Goal: Task Accomplishment & Management: Use online tool/utility

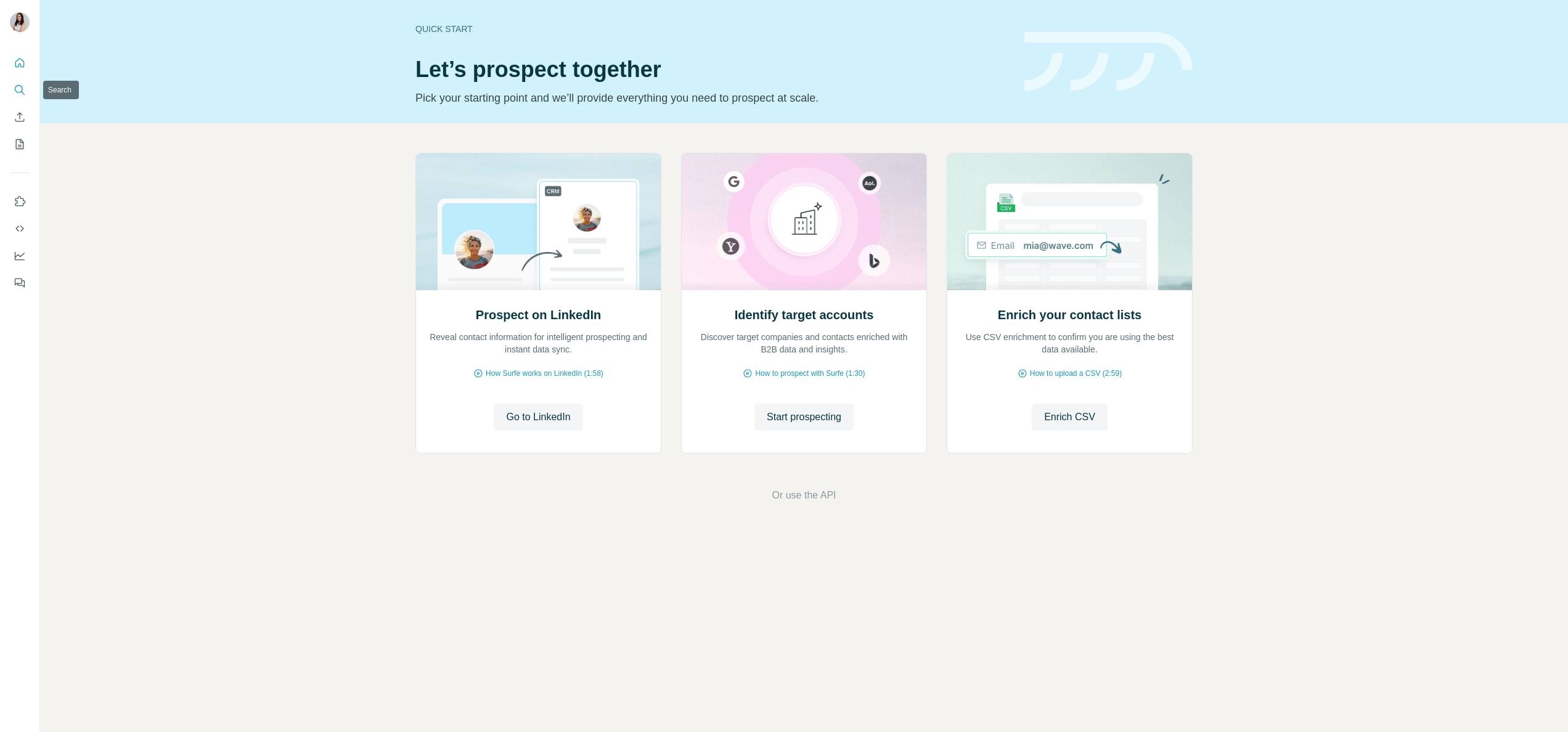
click at [18, 99] on button "Search" at bounding box center [20, 90] width 20 height 22
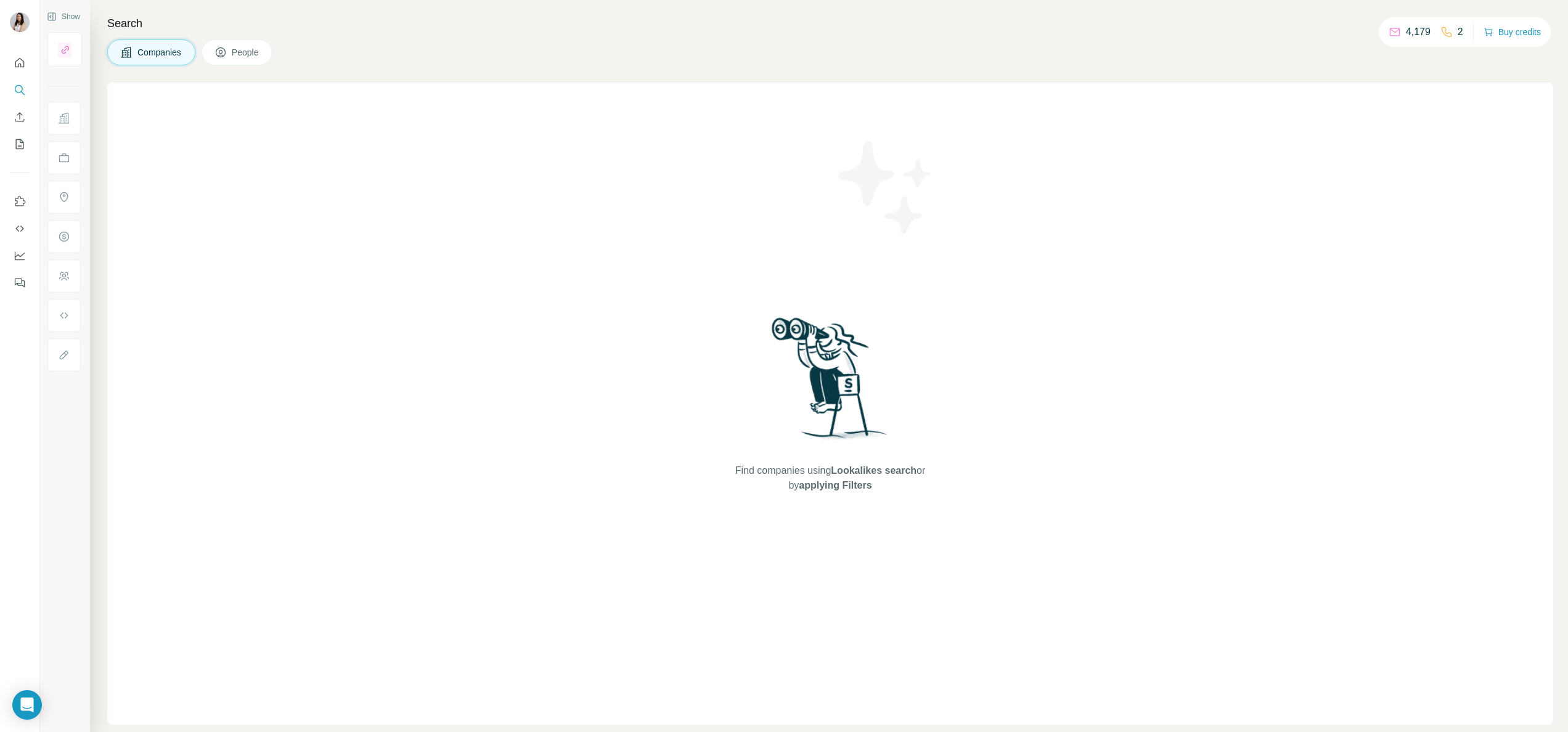
click at [260, 54] on span "People" at bounding box center [246, 51] width 28 height 12
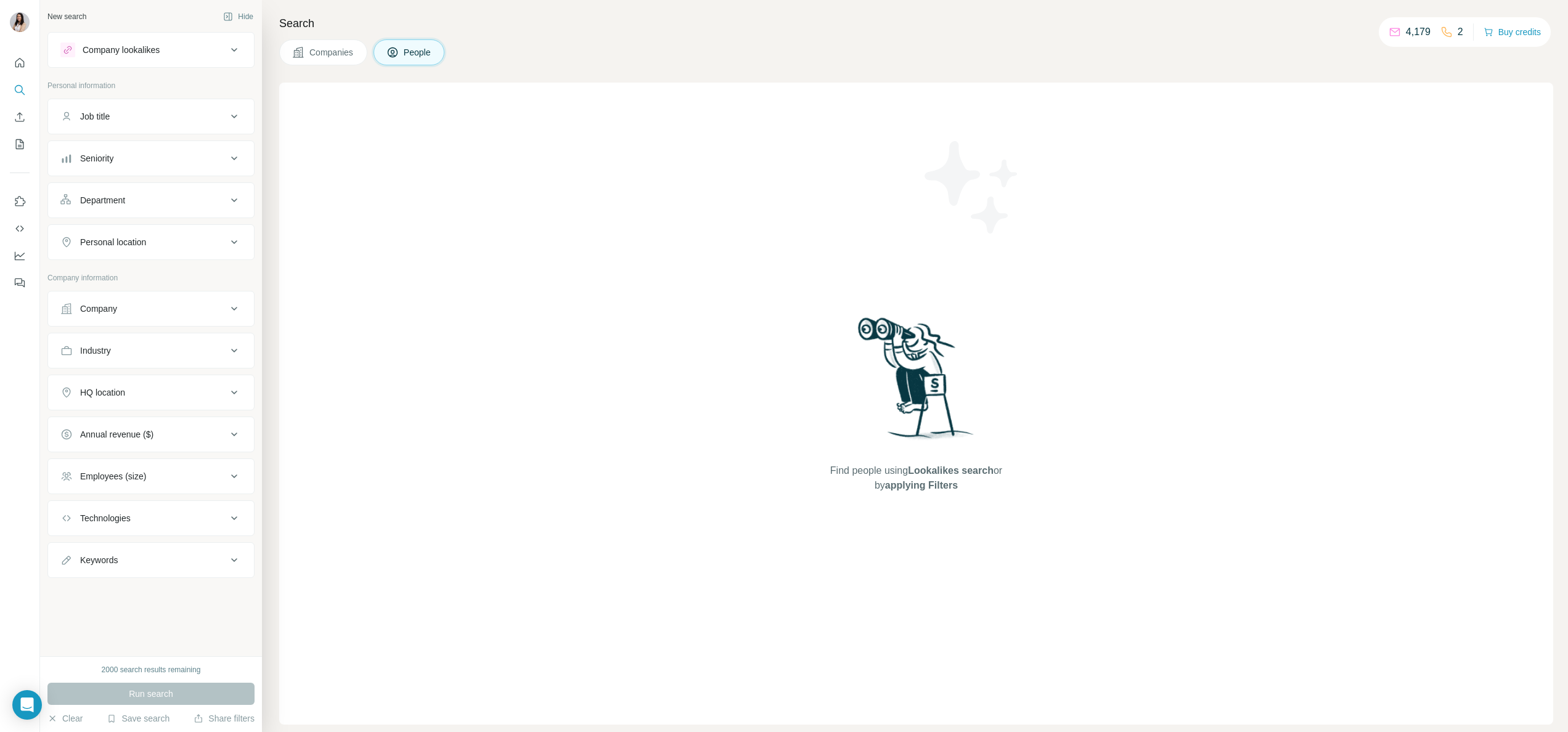
click at [146, 310] on div "Company" at bounding box center [144, 309] width 166 height 12
click at [123, 50] on div "Company lookalikes" at bounding box center [121, 50] width 77 height 12
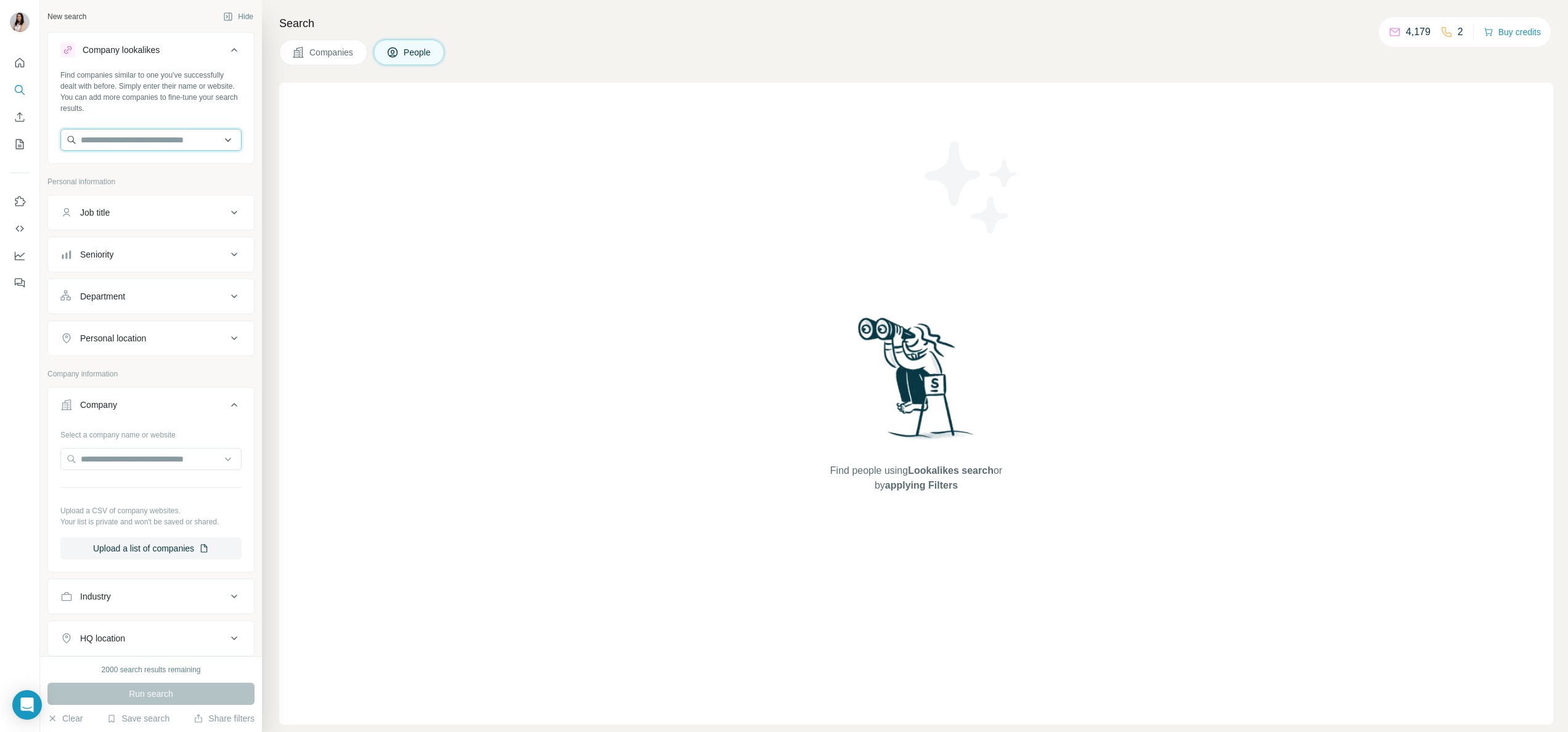
click at [135, 142] on input "text" at bounding box center [151, 140] width 181 height 22
type input "******"
click at [96, 163] on p "Belkin" at bounding box center [125, 167] width 59 height 12
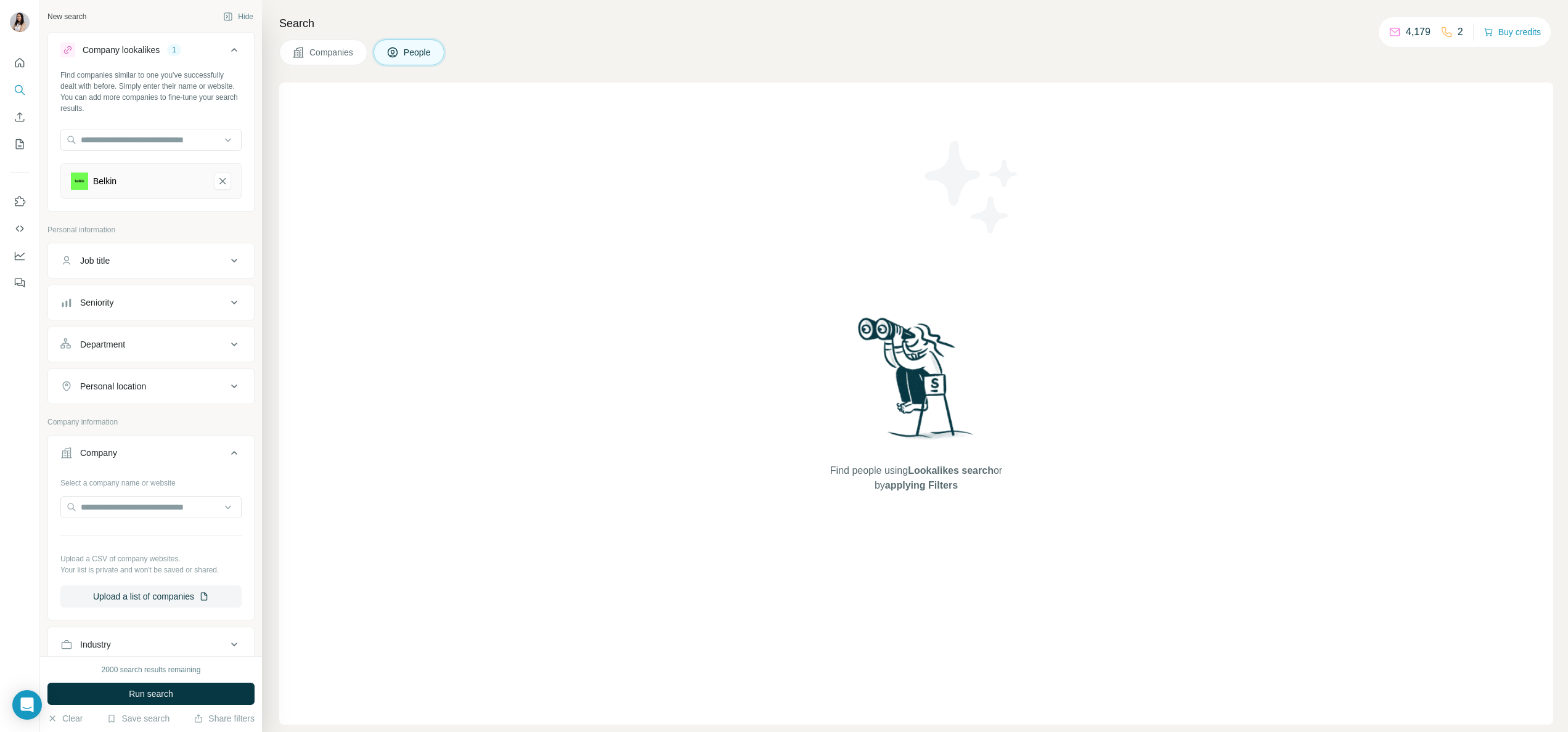
click at [158, 266] on div "Job title" at bounding box center [144, 260] width 166 height 12
click at [151, 292] on input "text" at bounding box center [138, 292] width 156 height 22
type input "*****"
type input "*********"
type input "*****"
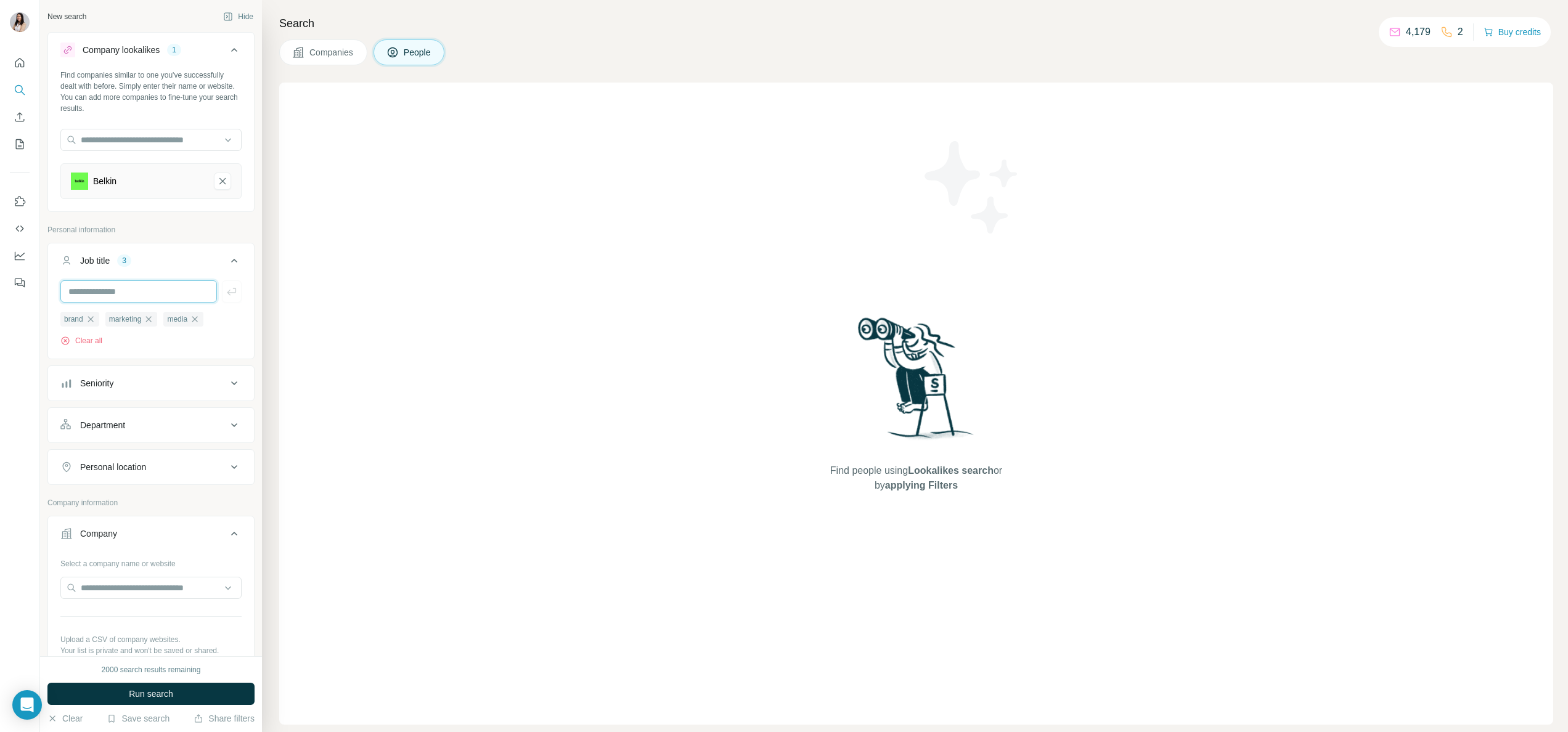
scroll to position [247, 0]
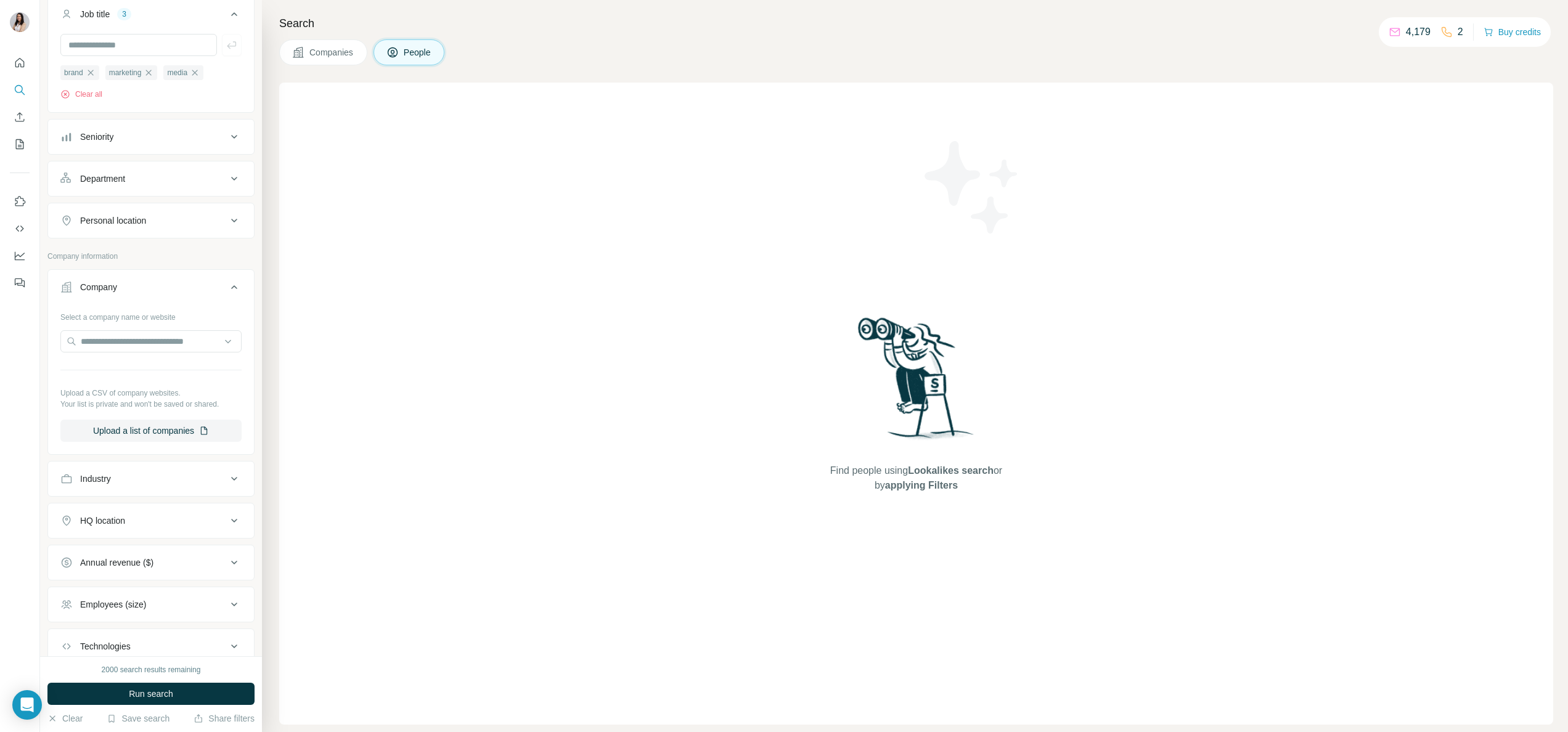
click at [114, 235] on button "Personal location" at bounding box center [151, 221] width 206 height 30
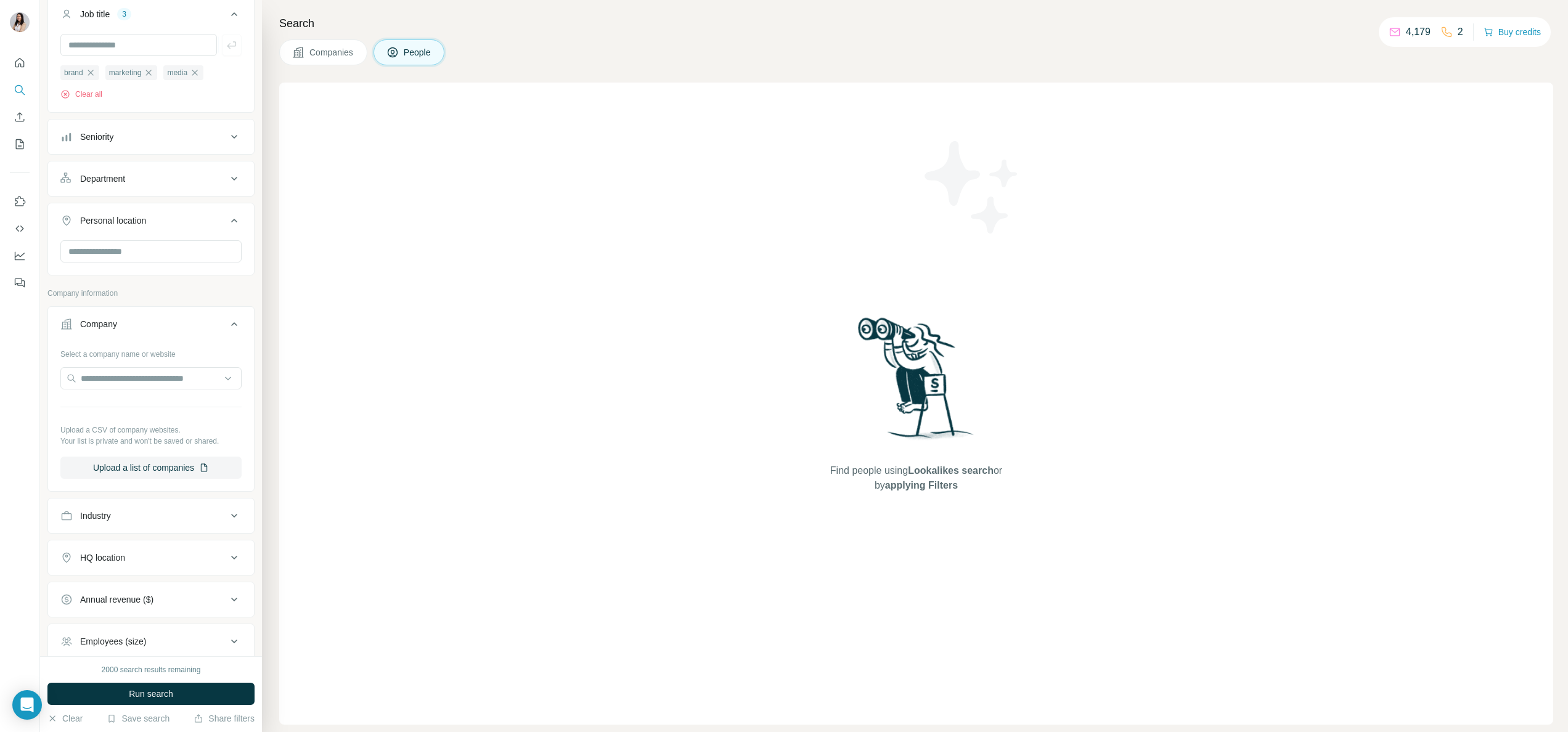
drag, startPoint x: 111, startPoint y: 241, endPoint x: 109, endPoint y: 234, distance: 7.3
click at [122, 240] on button "Personal location" at bounding box center [151, 222] width 206 height 35
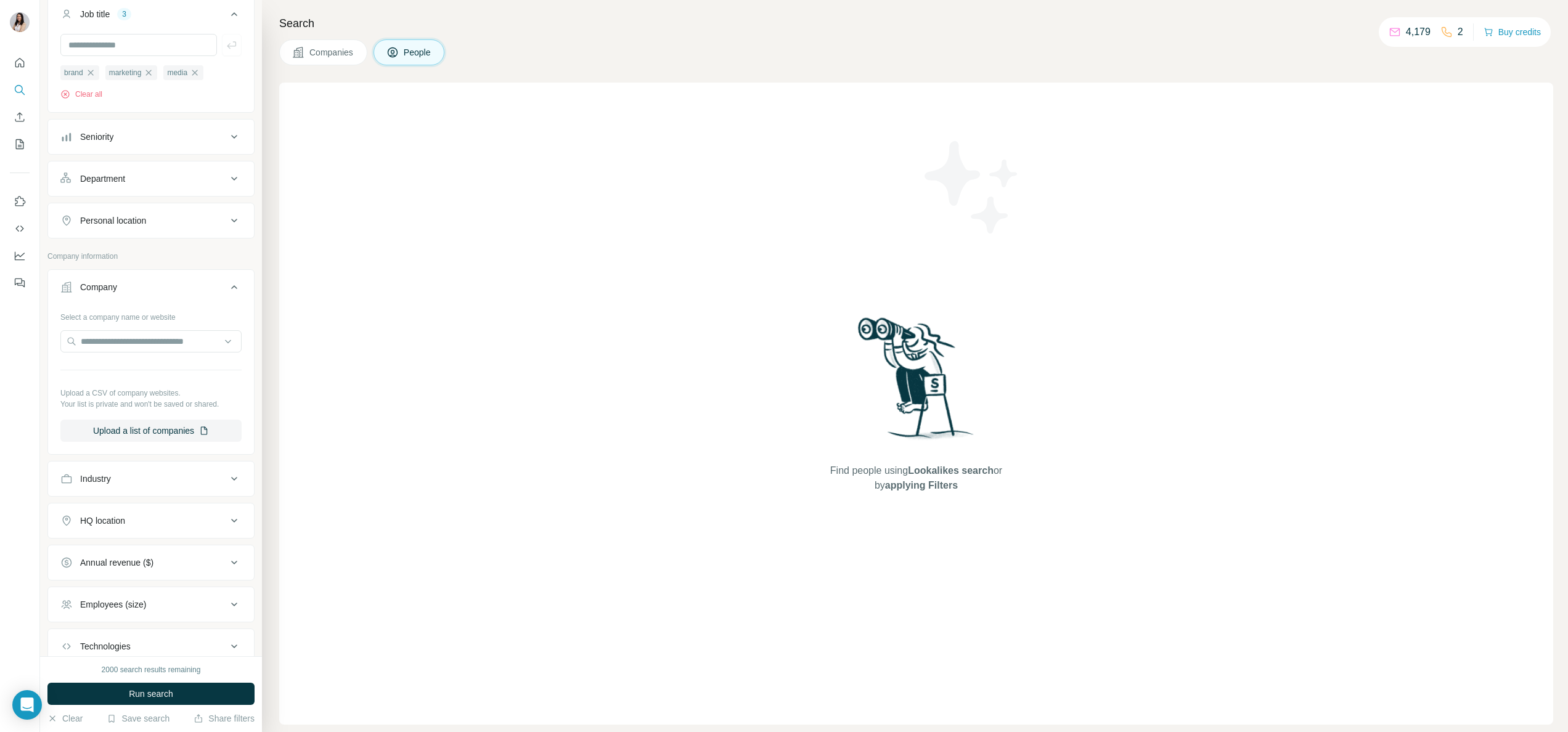
click at [151, 232] on button "Personal location" at bounding box center [151, 221] width 206 height 30
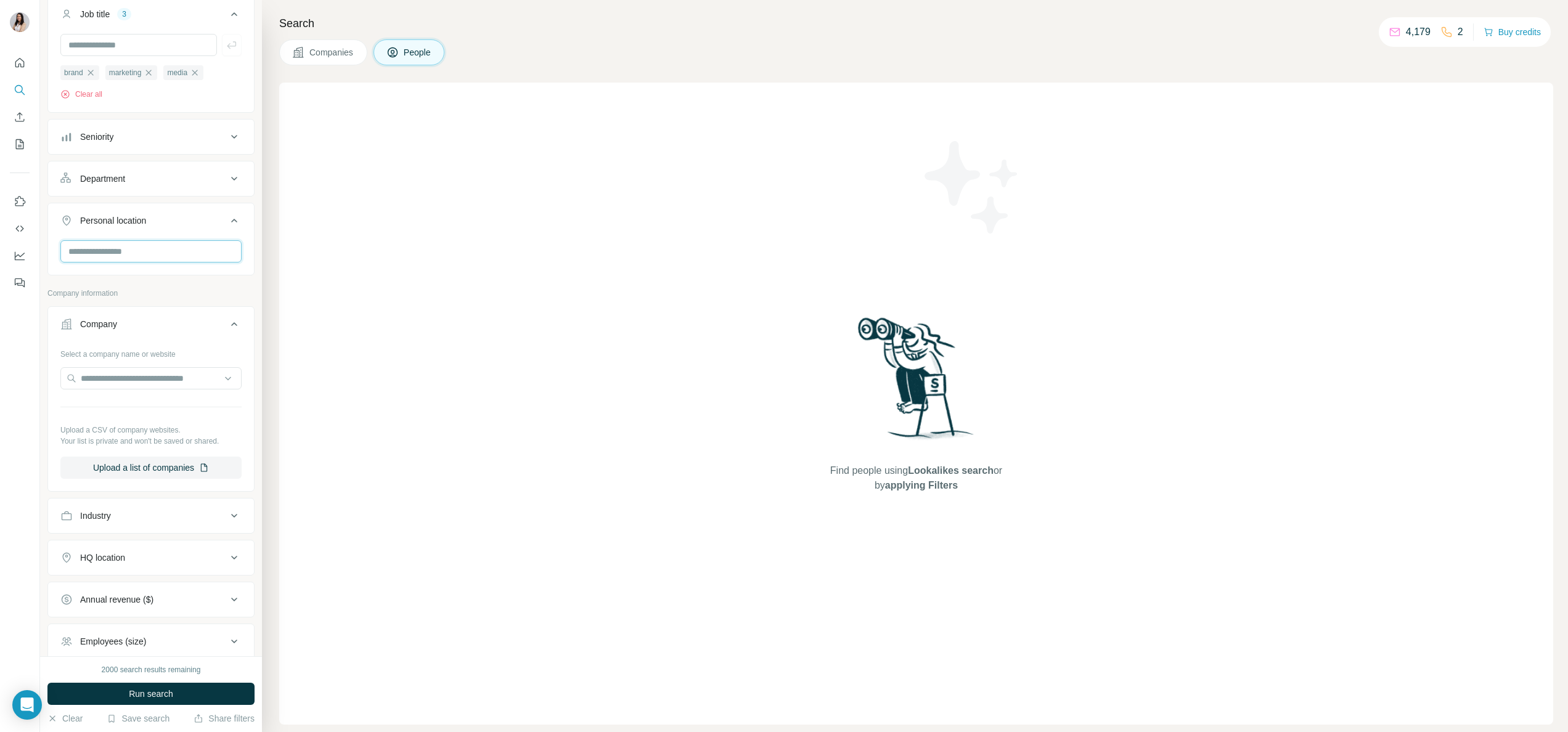
click at [137, 254] on input "text" at bounding box center [151, 251] width 181 height 22
click at [122, 278] on div "🇸🇬 [GEOGRAPHIC_DATA]" at bounding box center [142, 292] width 156 height 44
click at [123, 280] on label "🇸🇬 [GEOGRAPHIC_DATA]" at bounding box center [122, 287] width 103 height 15
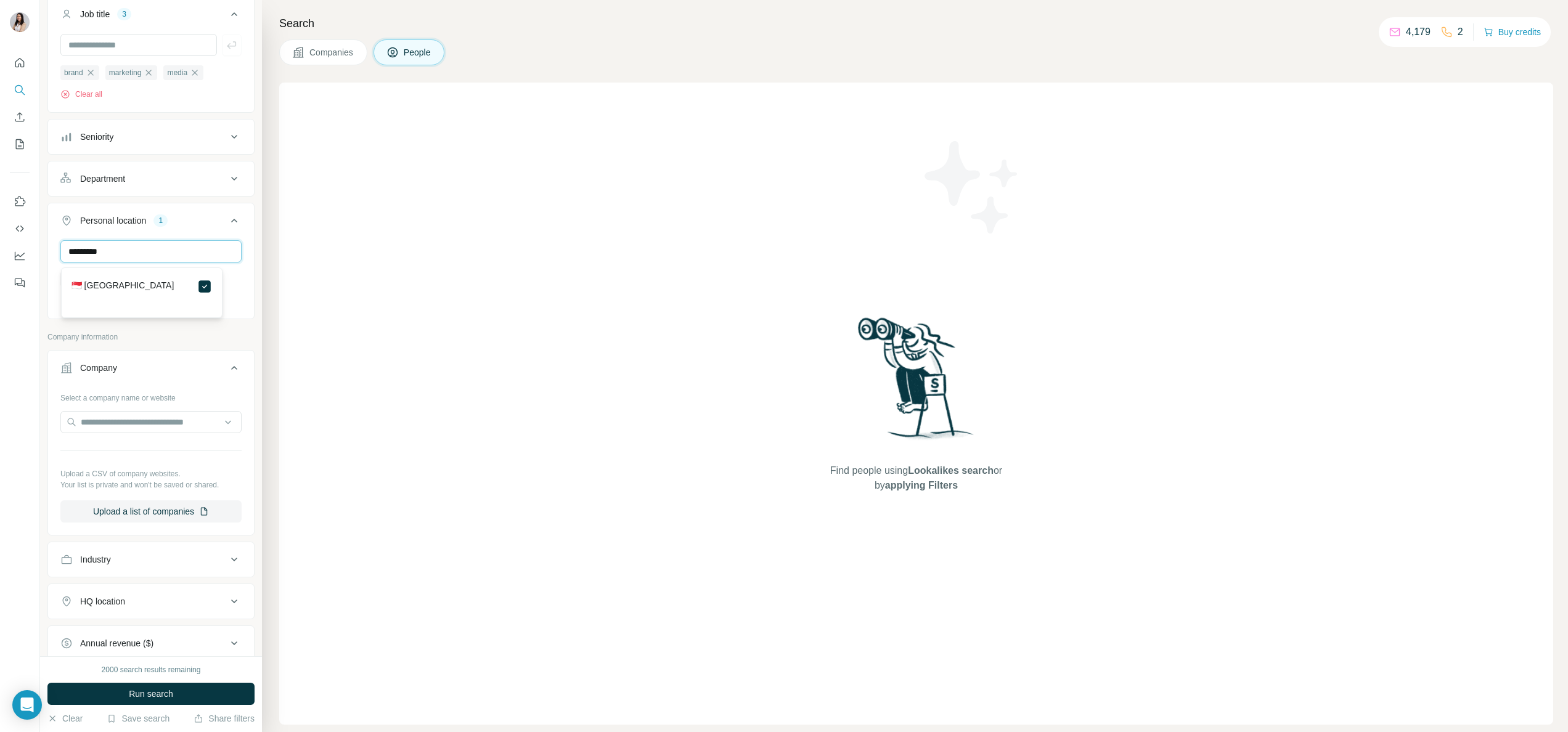
click at [124, 255] on input "*********" at bounding box center [151, 251] width 181 height 22
type input "******"
click at [106, 286] on label "🇲🇾 [GEOGRAPHIC_DATA]" at bounding box center [122, 287] width 103 height 15
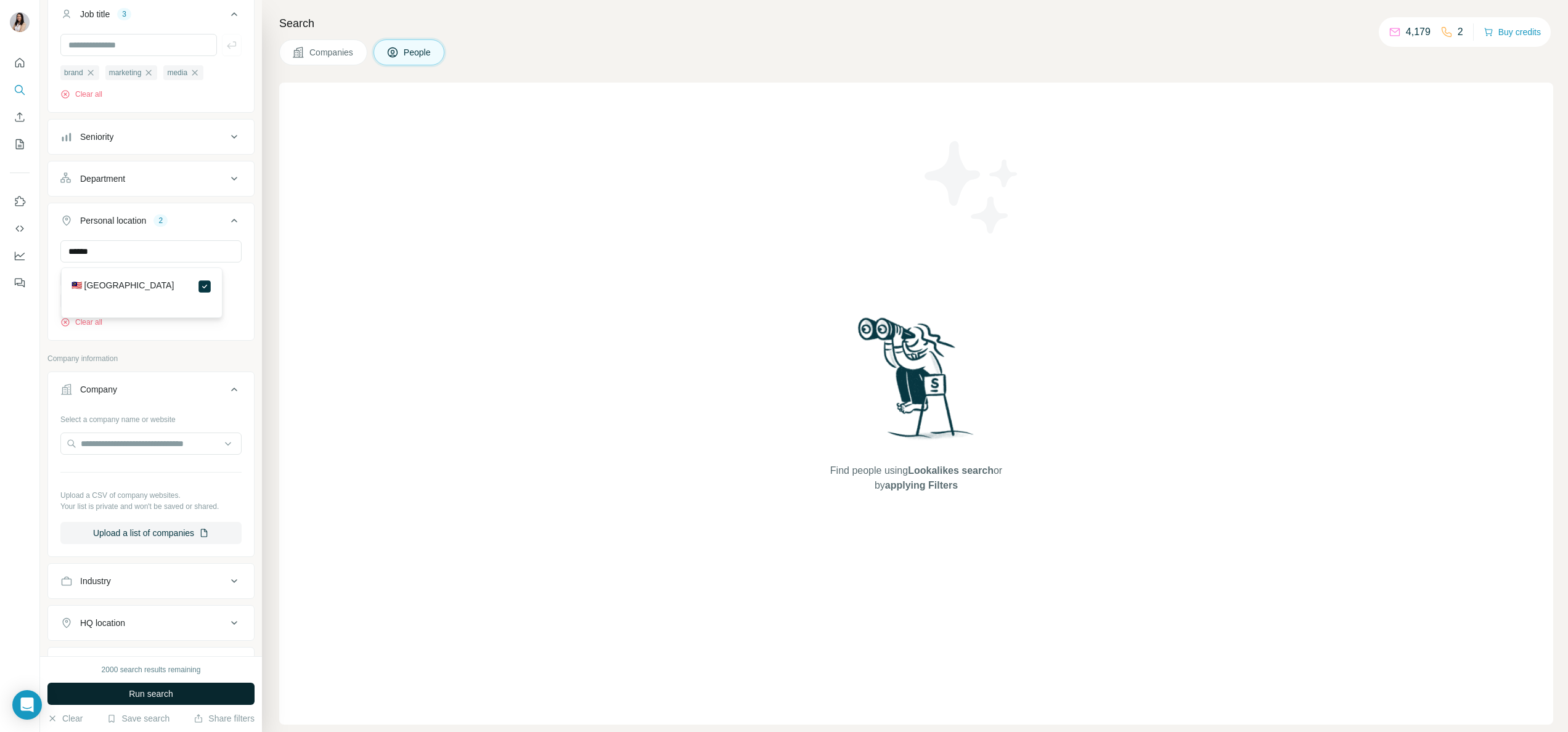
click at [221, 689] on button "Run search" at bounding box center [151, 694] width 207 height 22
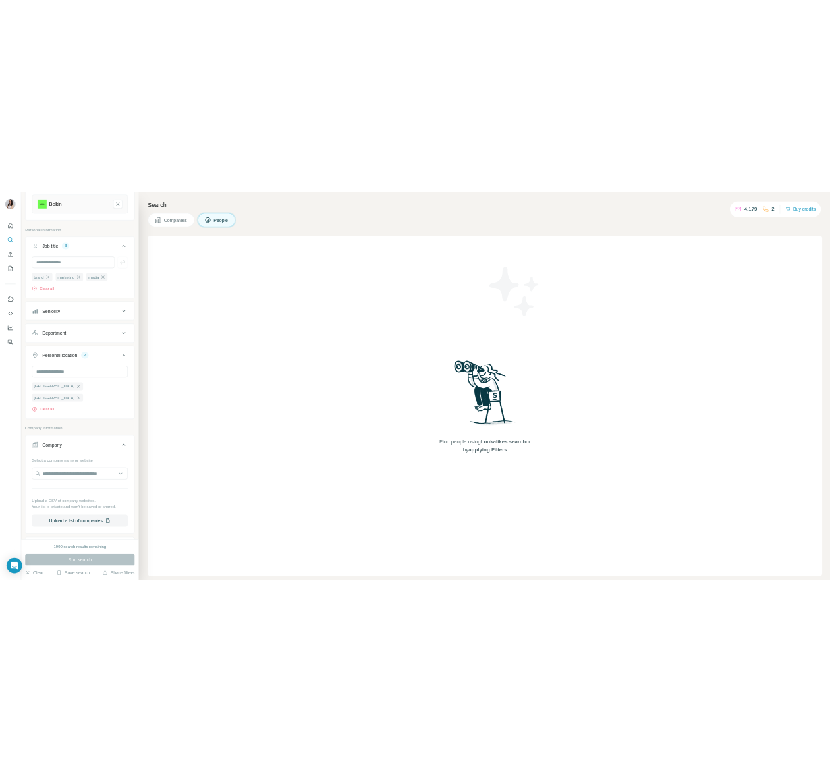
scroll to position [132, 0]
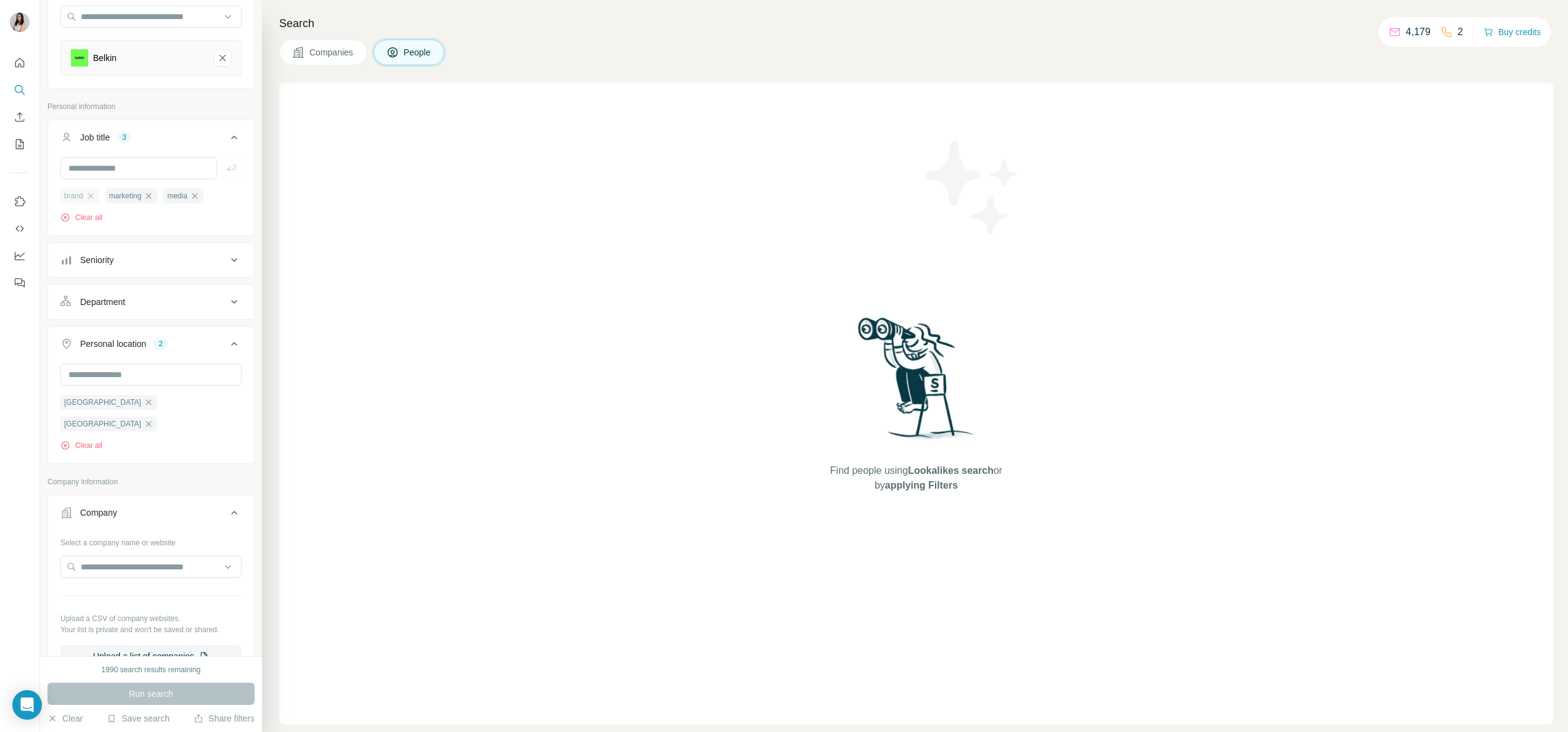
click at [92, 203] on div "brand" at bounding box center [80, 196] width 39 height 15
click at [151, 191] on div "marketing" at bounding box center [132, 196] width 52 height 15
click at [153, 191] on icon "button" at bounding box center [149, 195] width 10 height 10
click at [139, 194] on icon "button" at bounding box center [136, 195] width 10 height 10
click at [141, 194] on ul "brand" at bounding box center [151, 195] width 181 height 15
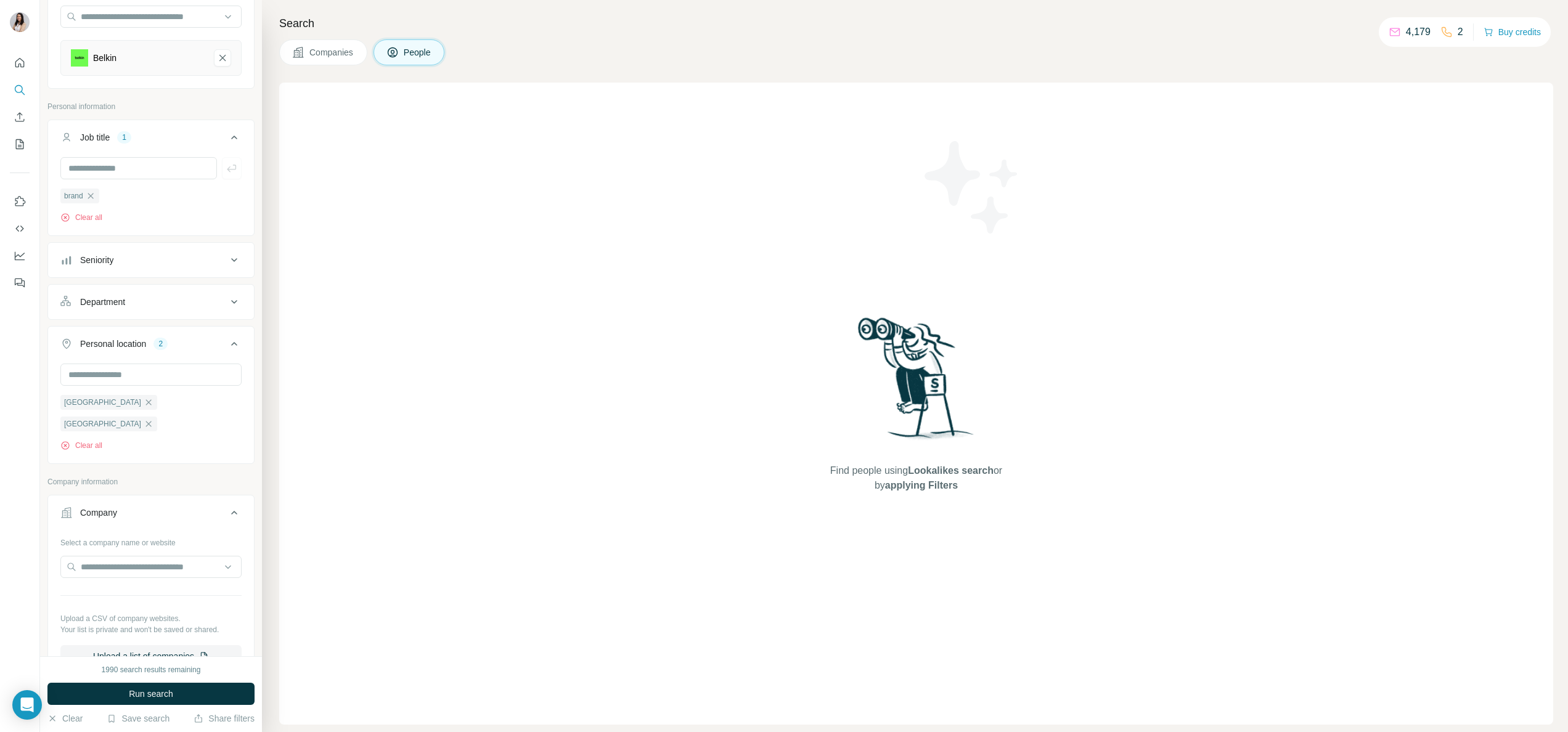
click at [95, 196] on icon "button" at bounding box center [91, 195] width 10 height 10
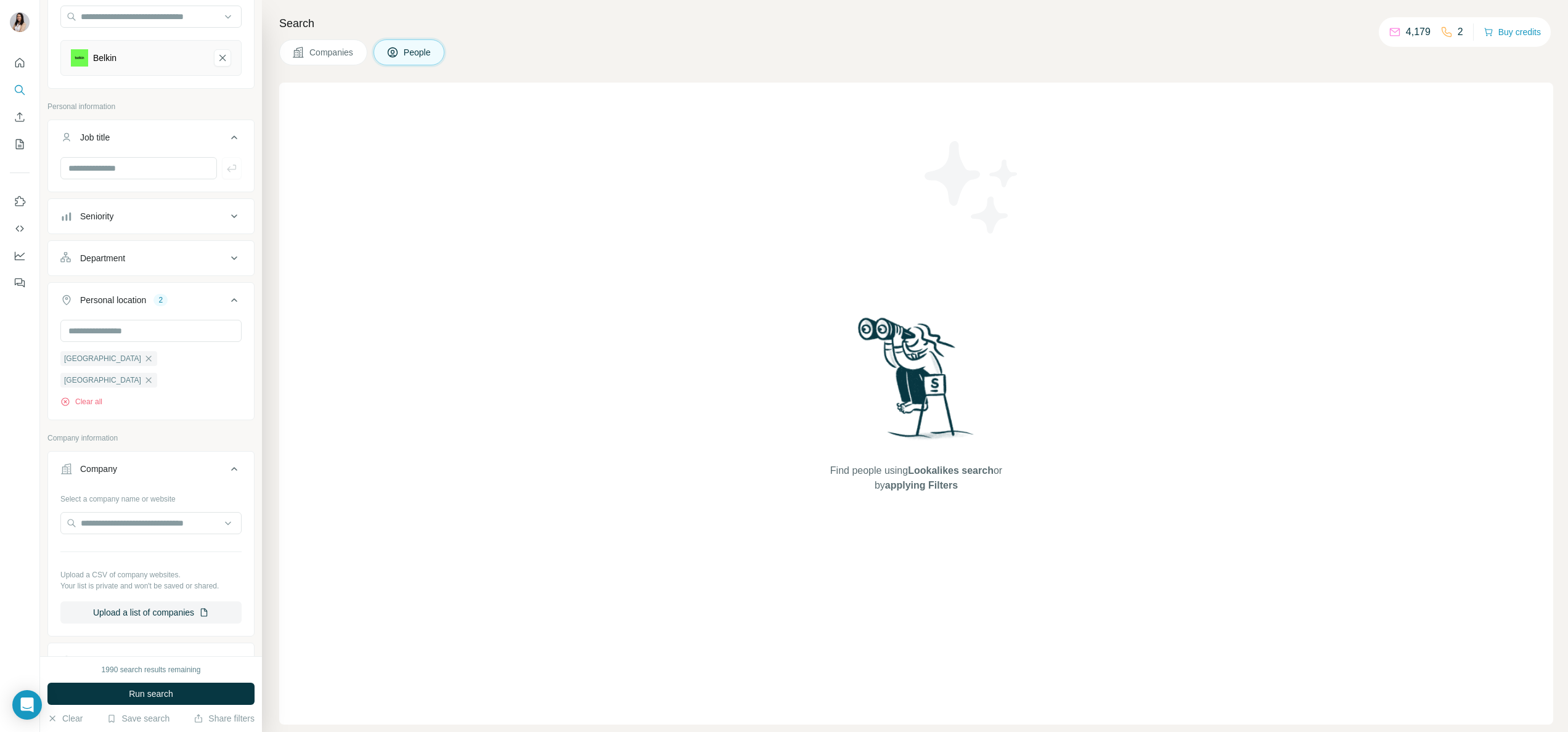
click at [92, 194] on ul "Job title Seniority Department Personal location 2 [GEOGRAPHIC_DATA] [GEOGRAPHI…" at bounding box center [151, 270] width 207 height 301
click at [166, 689] on span "Run search" at bounding box center [151, 694] width 44 height 12
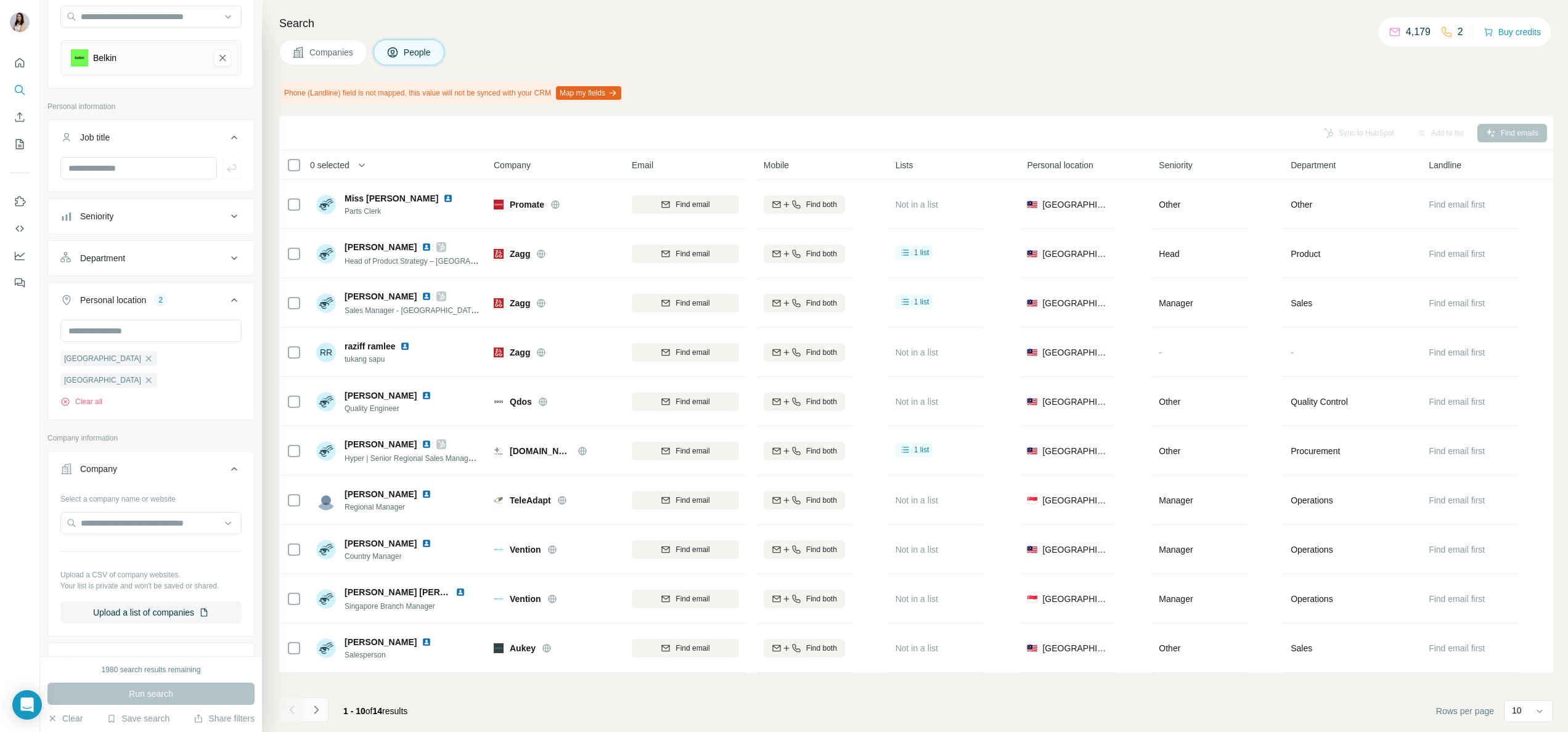
click at [325, 708] on button "Navigate to next page" at bounding box center [316, 710] width 24 height 24
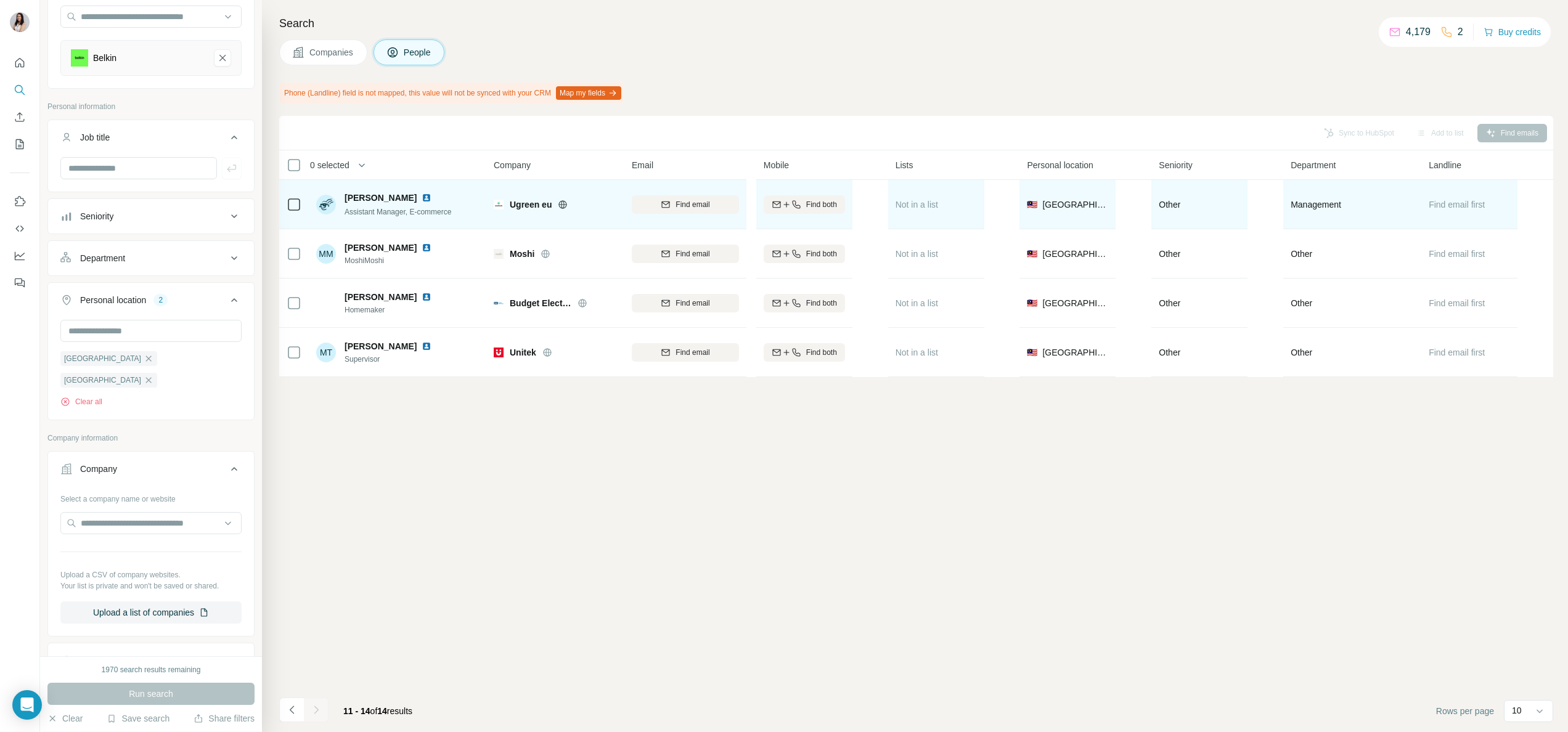
click at [566, 208] on icon at bounding box center [563, 204] width 8 height 8
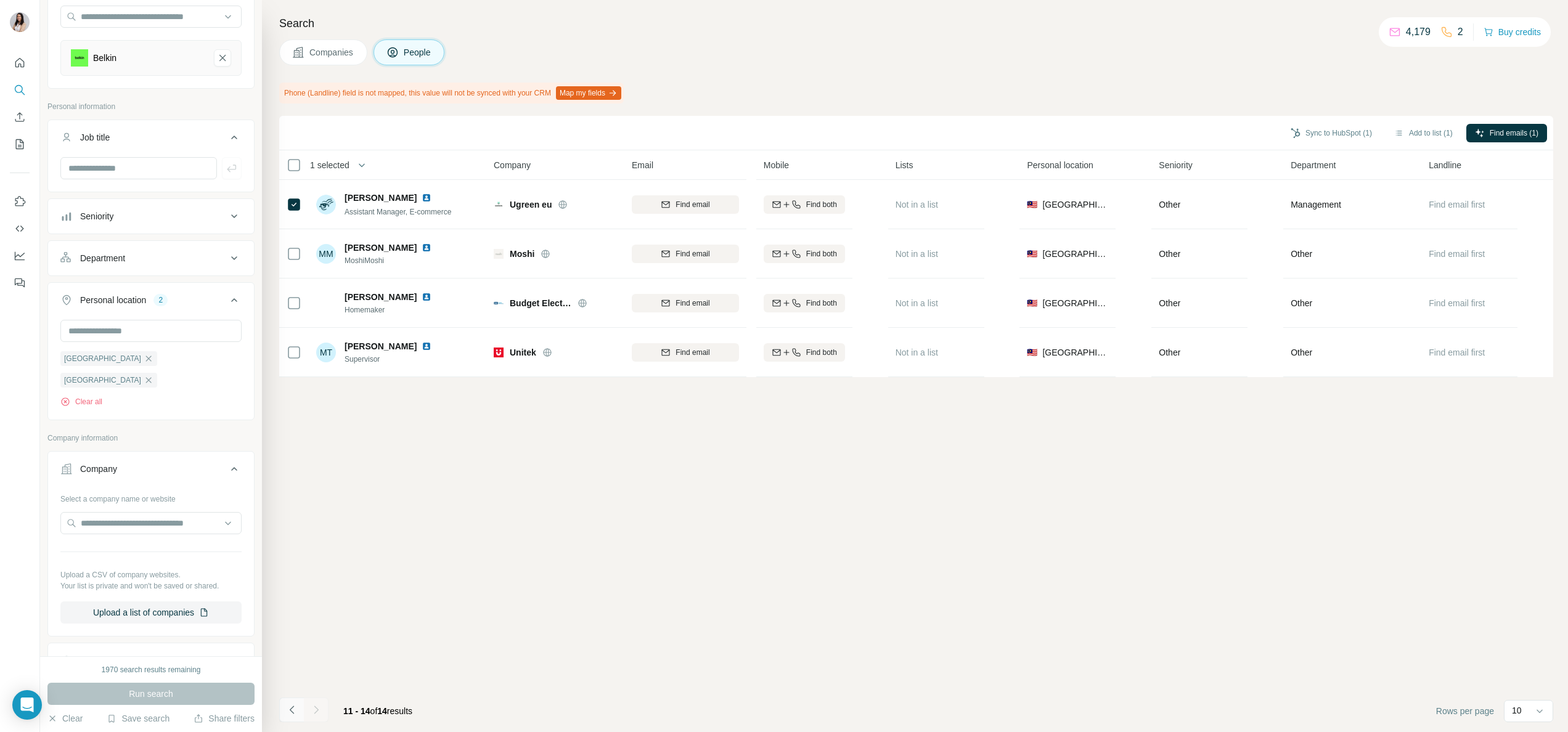
click at [299, 700] on button "Navigate to previous page" at bounding box center [292, 710] width 24 height 24
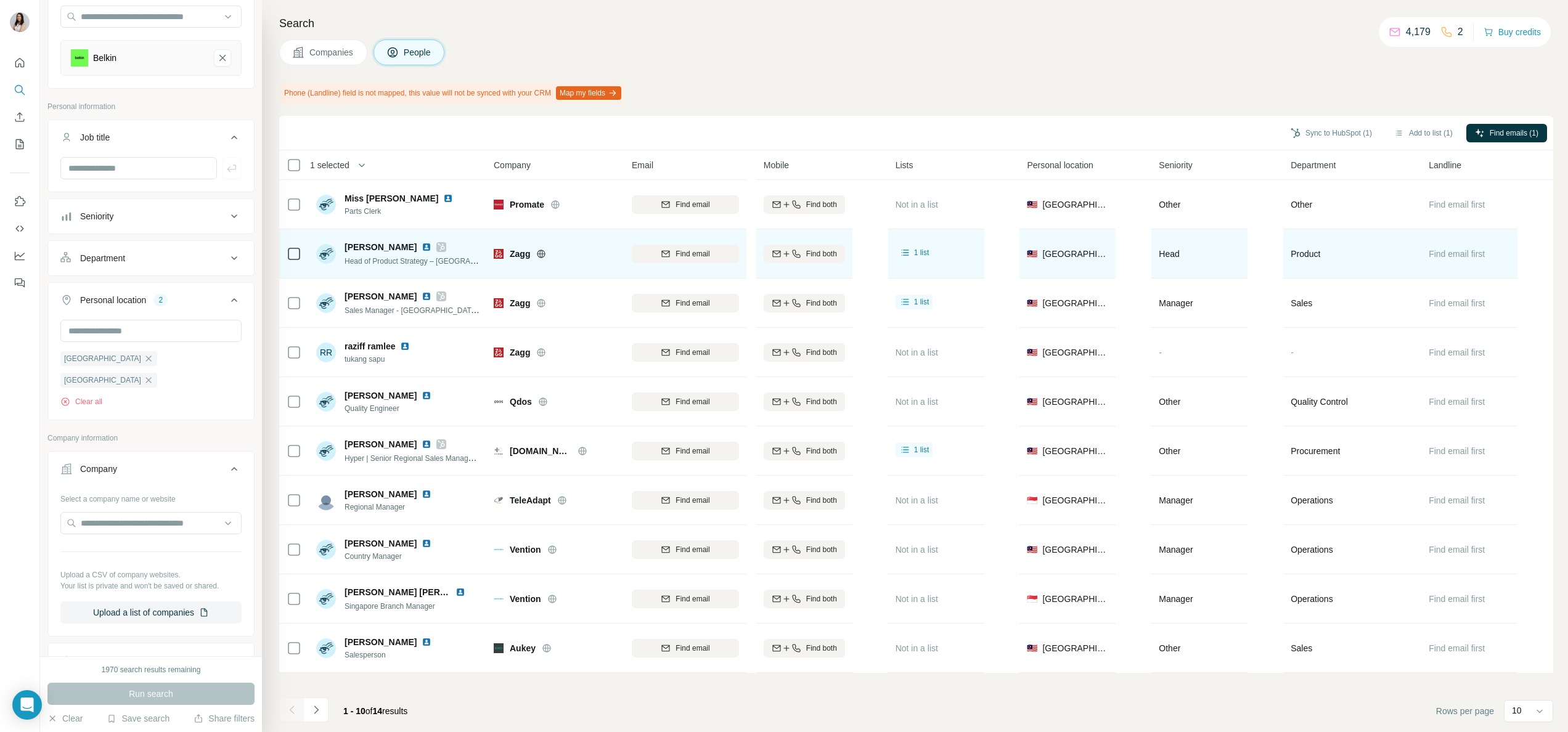
click at [545, 252] on icon at bounding box center [540, 253] width 10 height 10
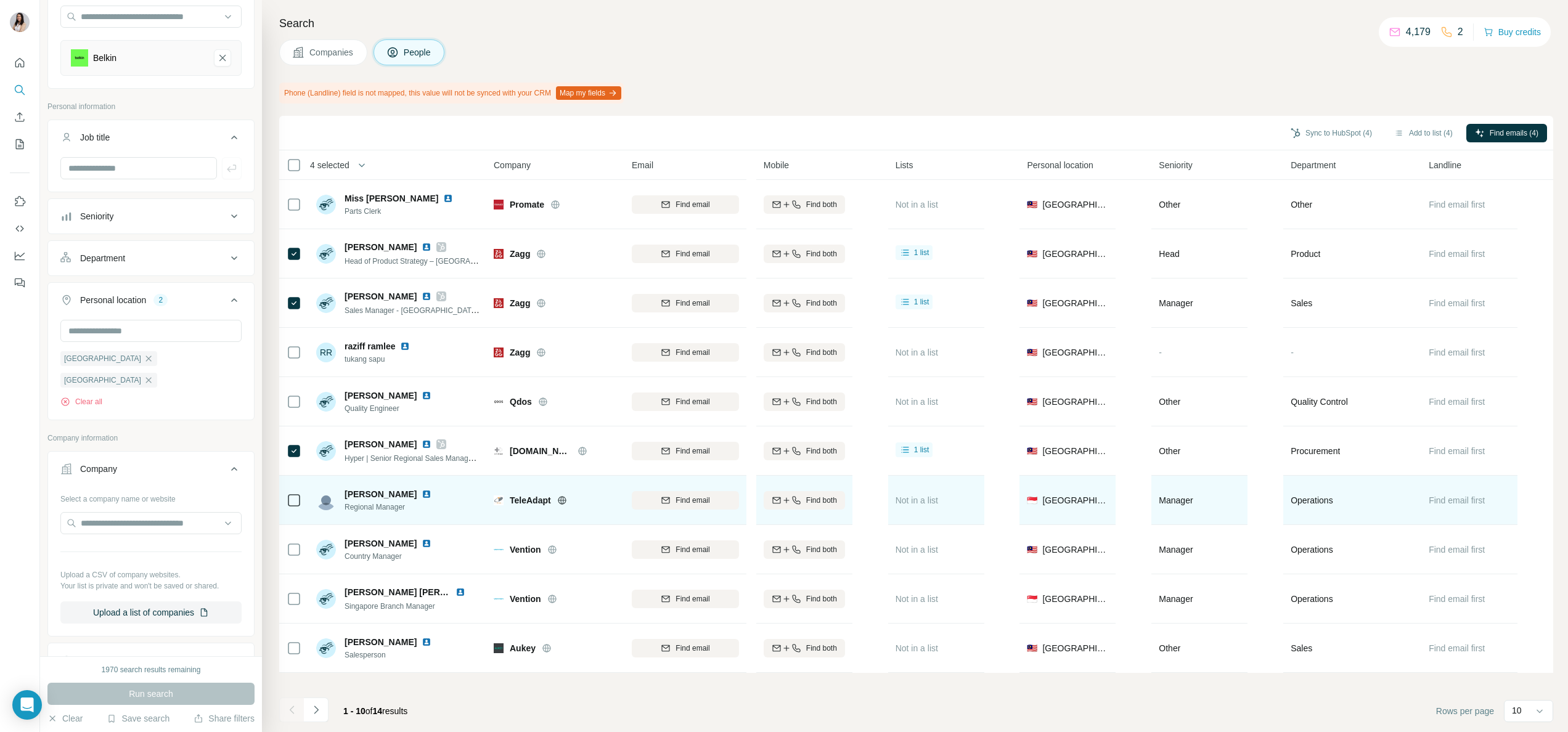
click at [560, 499] on icon at bounding box center [562, 500] width 10 height 10
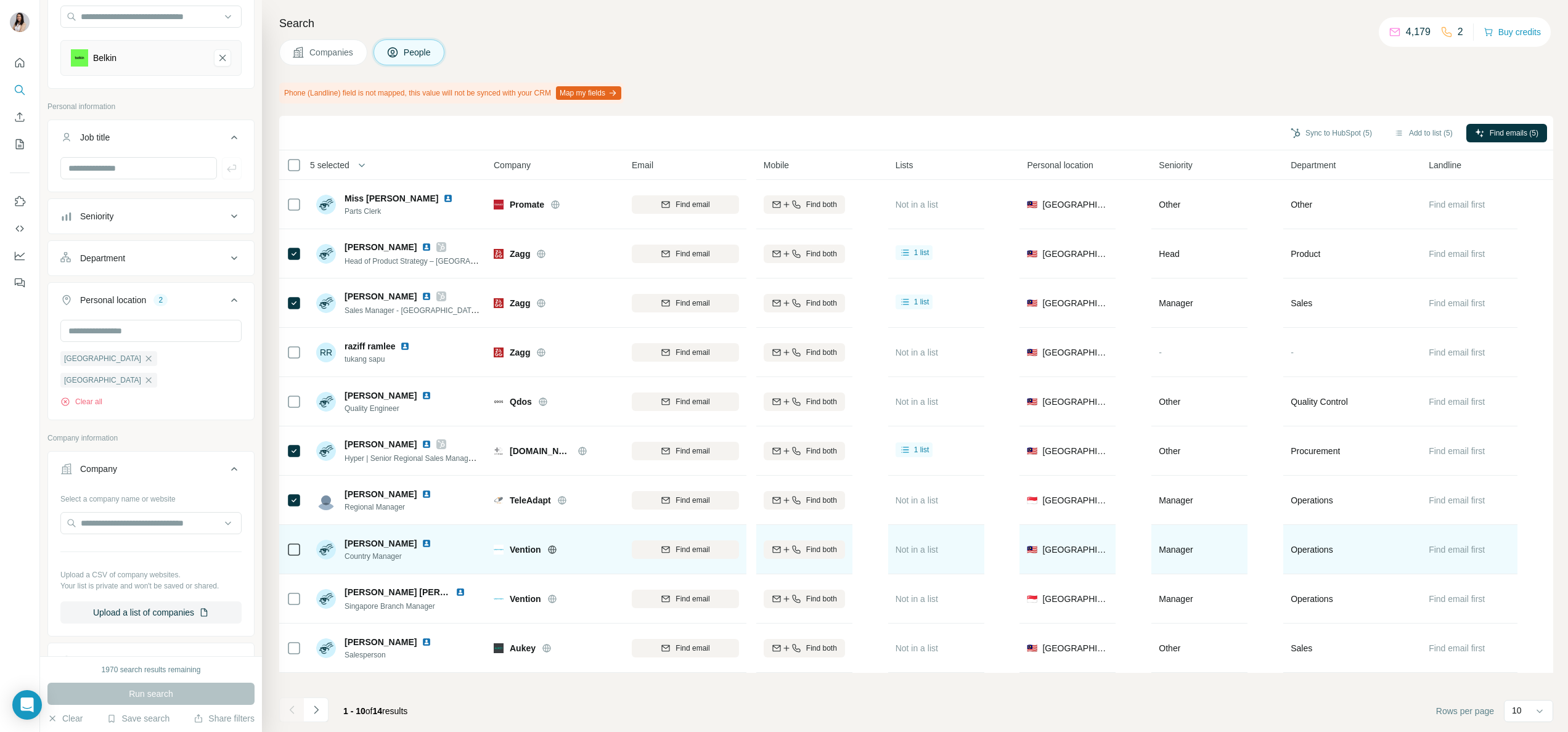
click at [545, 550] on div "Vention" at bounding box center [563, 549] width 108 height 12
click at [550, 550] on icon at bounding box center [552, 549] width 8 height 1
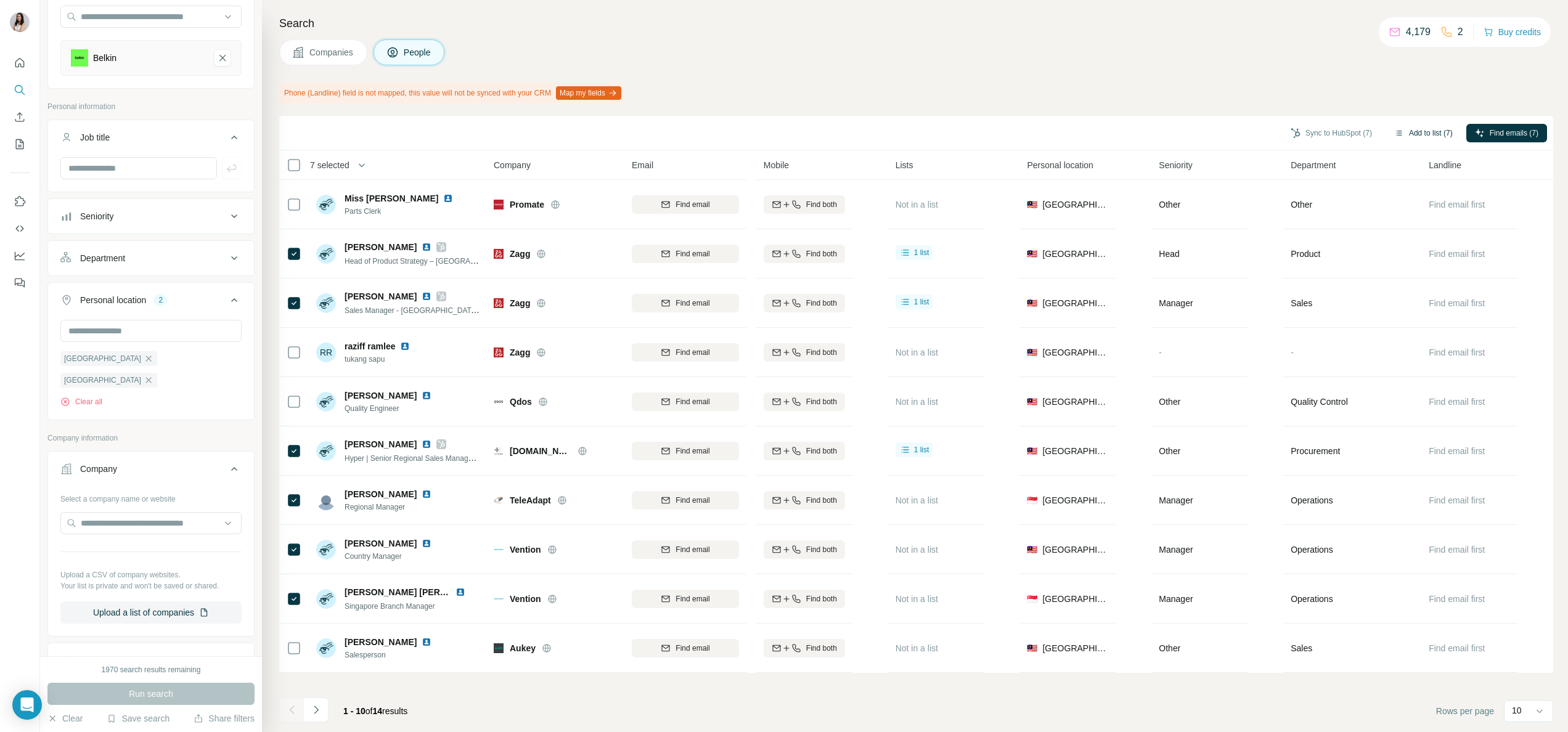
click at [1432, 134] on button "Add to list (7)" at bounding box center [1423, 133] width 76 height 19
click at [1399, 132] on button "Add to list (7)" at bounding box center [1423, 133] width 76 height 19
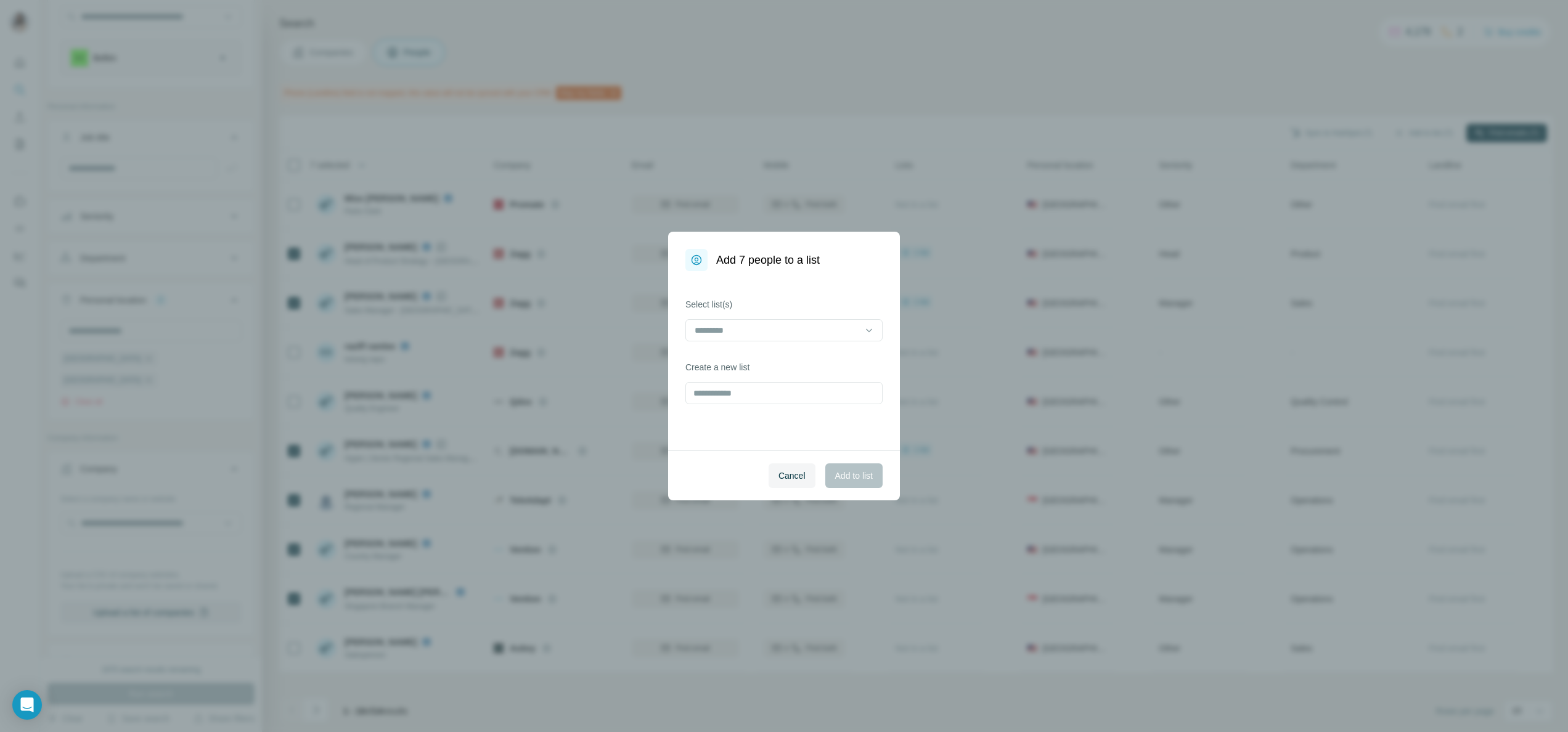
click at [1420, 134] on div "Add 7 people to a list Select list(s) Create a new list Cancel Add to list" at bounding box center [784, 366] width 1568 height 732
click at [777, 336] on div at bounding box center [776, 330] width 166 height 21
click at [797, 281] on div "Select list(s) Create a new list" at bounding box center [784, 361] width 232 height 179
click at [811, 390] on input "text" at bounding box center [784, 394] width 197 height 22
type input "******"
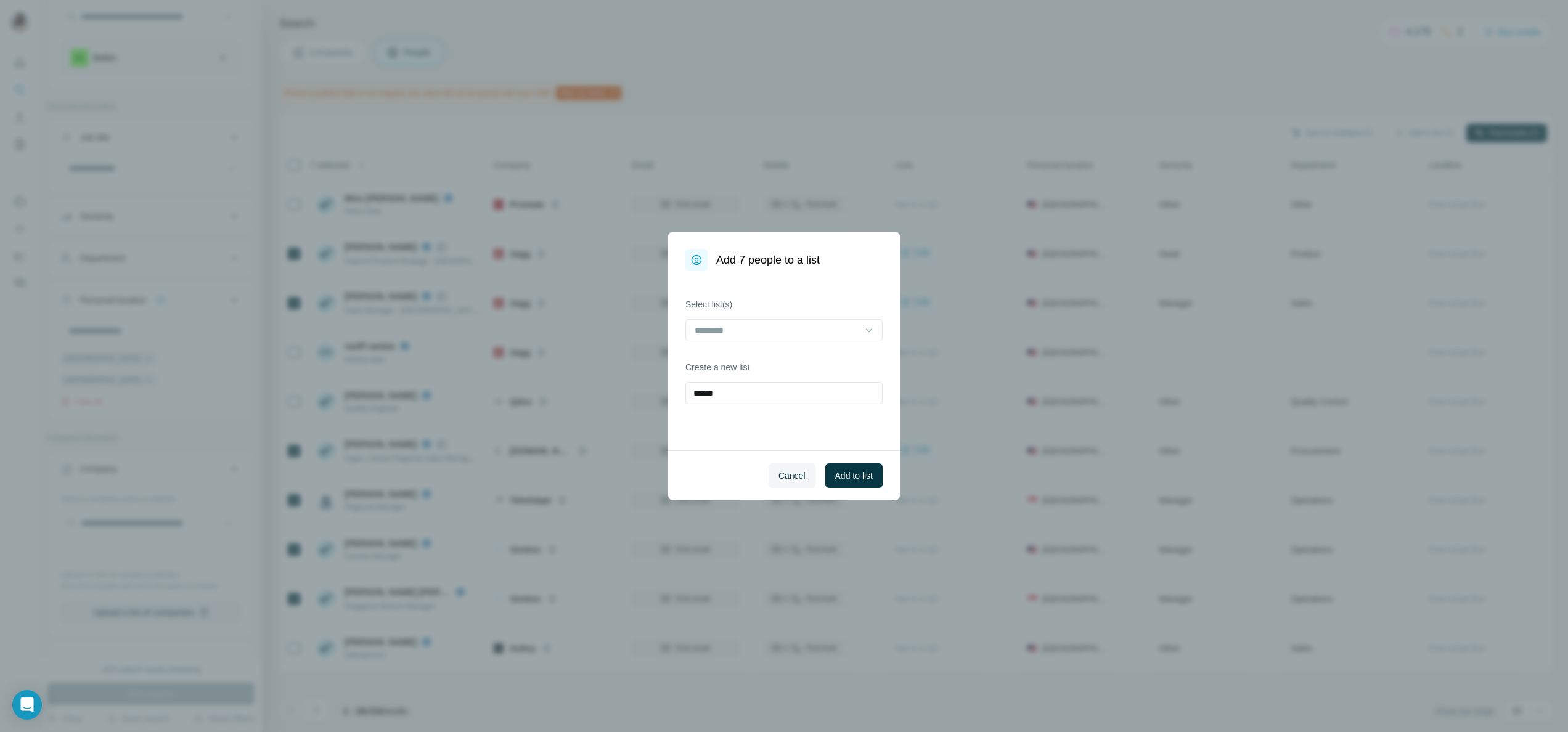
click at [868, 489] on div "Cancel Add to list" at bounding box center [784, 475] width 232 height 50
click at [866, 476] on span "Add to list" at bounding box center [854, 475] width 37 height 12
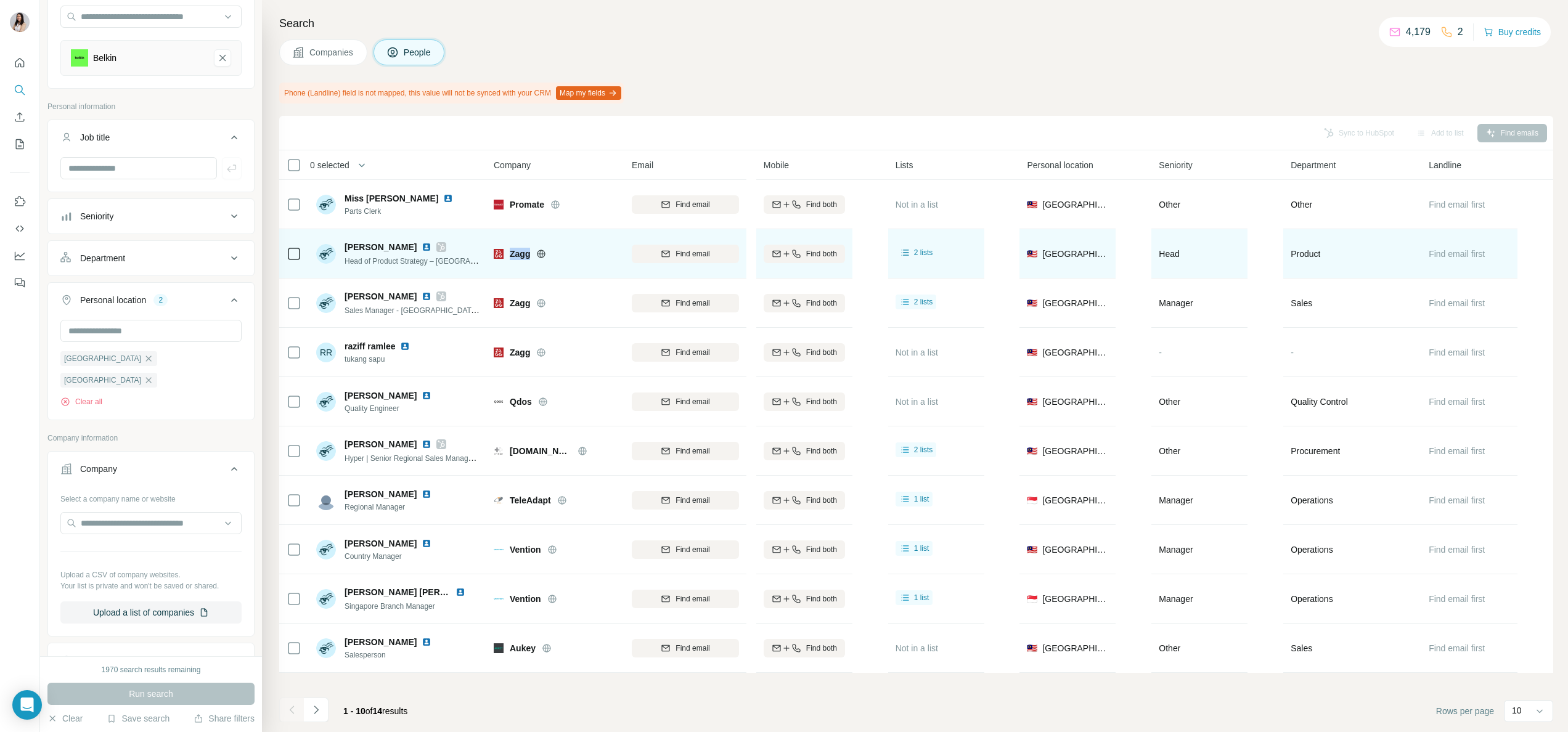
drag, startPoint x: 511, startPoint y: 250, endPoint x: 520, endPoint y: 251, distance: 9.1
click at [530, 251] on span "Zagg" at bounding box center [520, 253] width 21 height 12
copy span "Zagg"
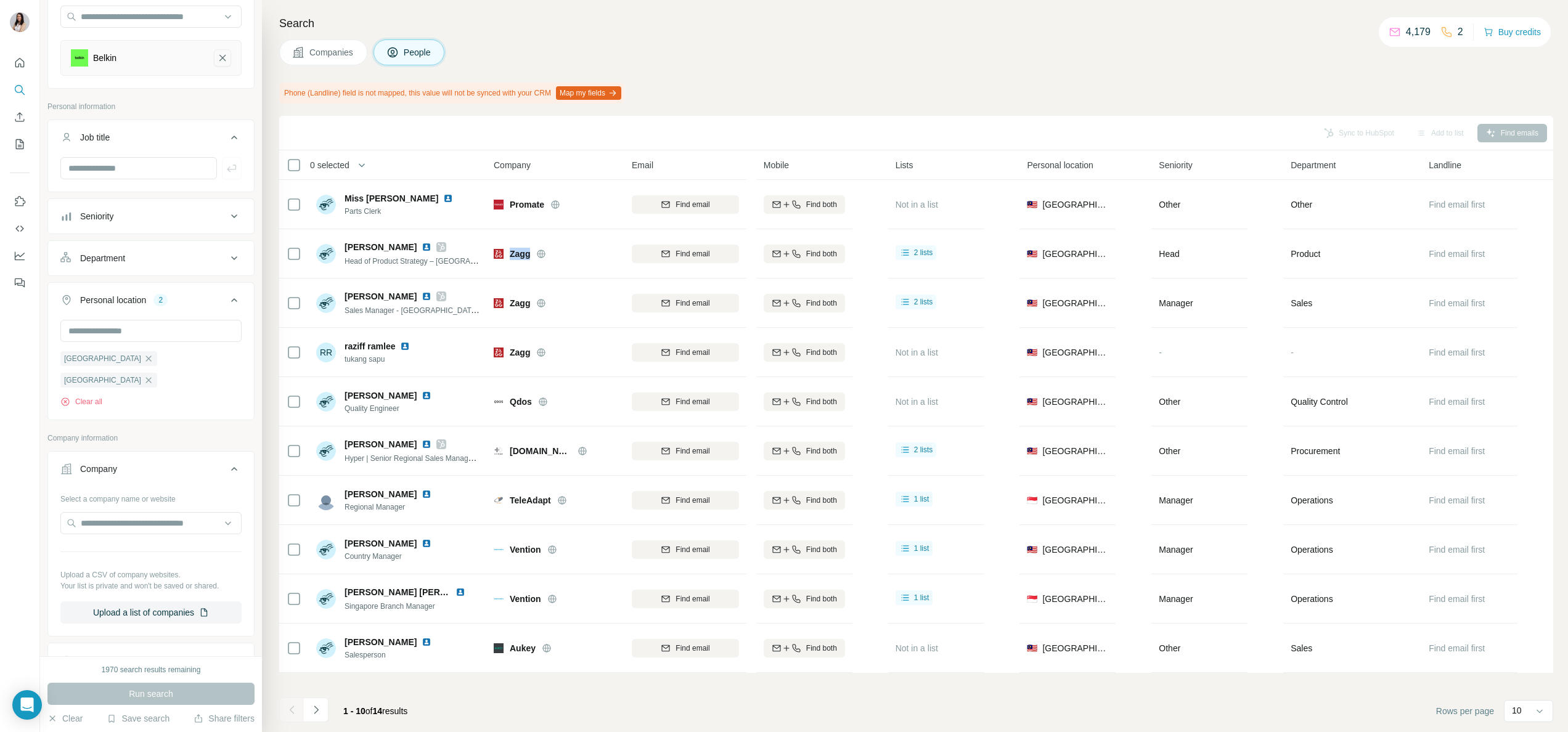
click at [217, 54] on icon "Belkin-remove-button" at bounding box center [223, 57] width 11 height 12
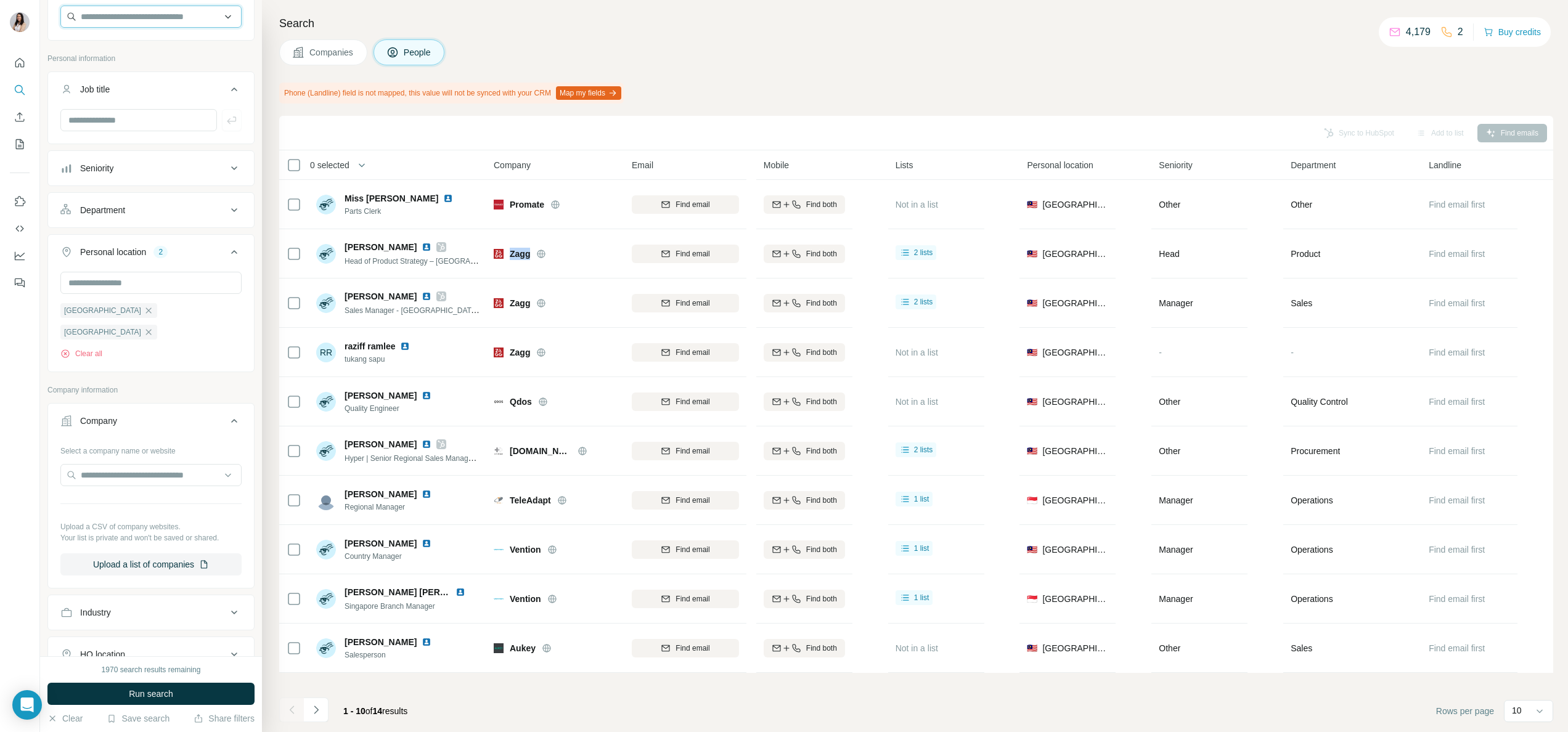
click at [178, 17] on input "text" at bounding box center [151, 17] width 181 height 22
paste input "****"
type input "****"
click at [154, 52] on div "Zagg [DOMAIN_NAME]" at bounding box center [142, 50] width 156 height 34
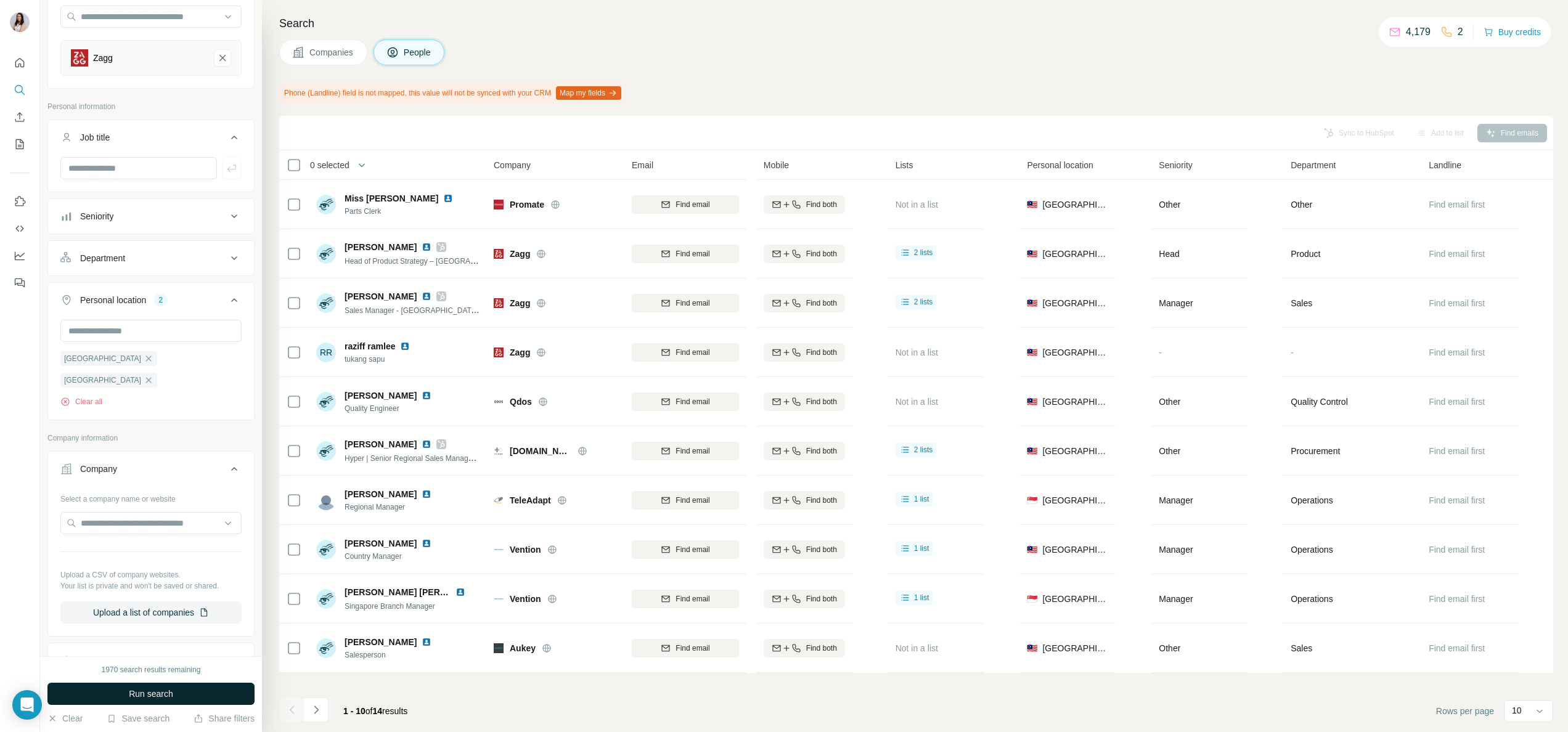
click at [201, 682] on button "Run search" at bounding box center [151, 694] width 207 height 22
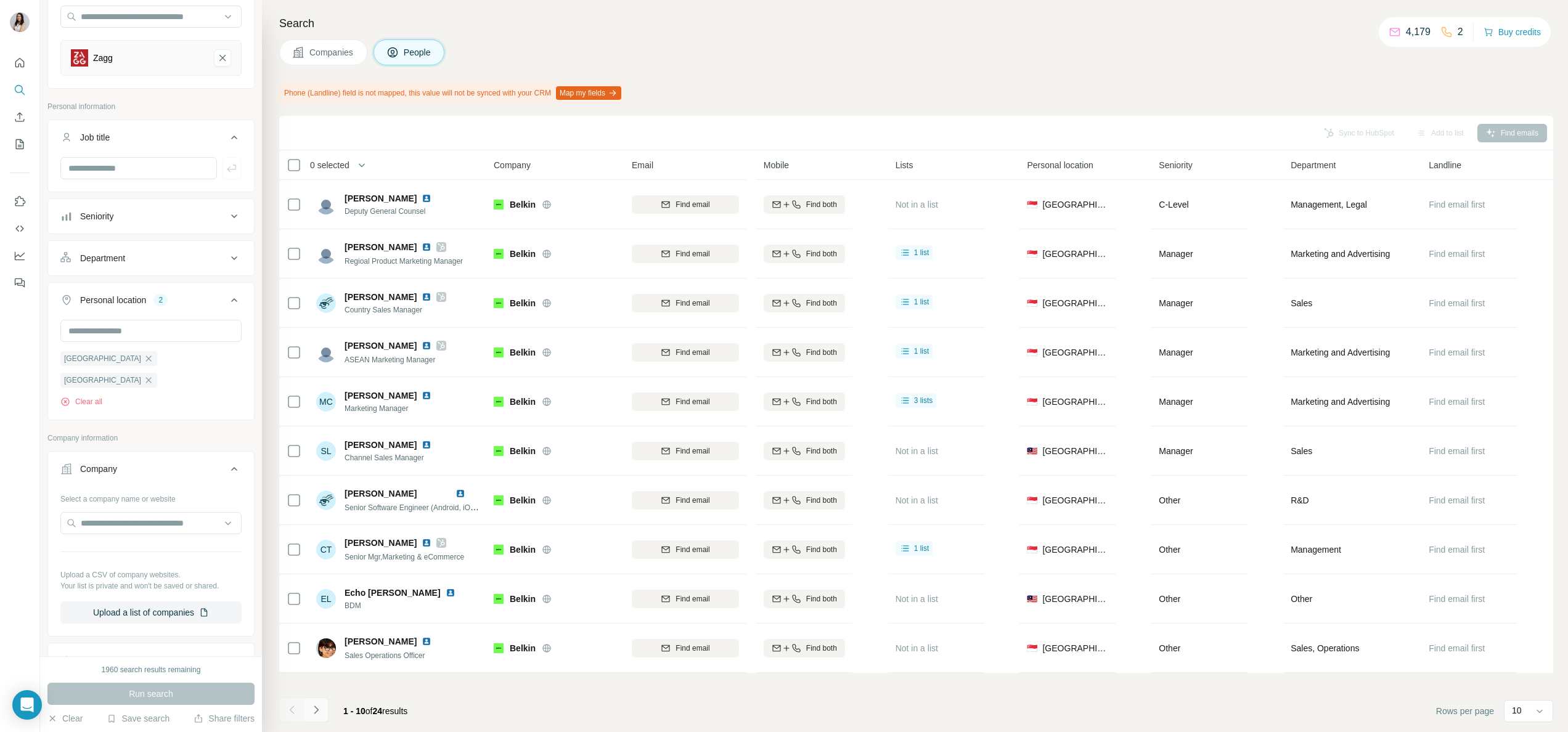
click at [314, 717] on button "Navigate to next page" at bounding box center [316, 710] width 24 height 24
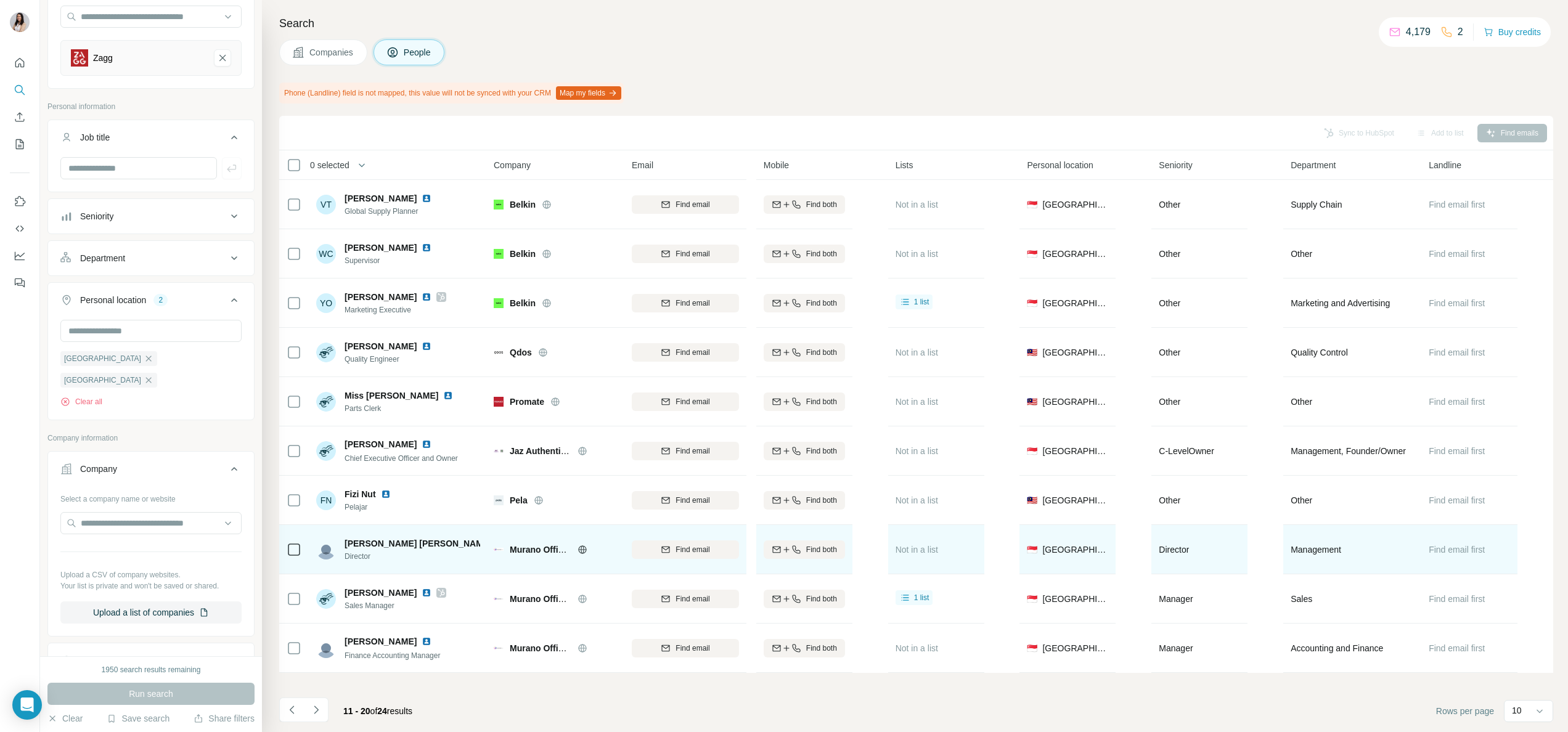
click at [585, 550] on icon at bounding box center [582, 549] width 8 height 1
click at [301, 553] on icon at bounding box center [294, 550] width 15 height 15
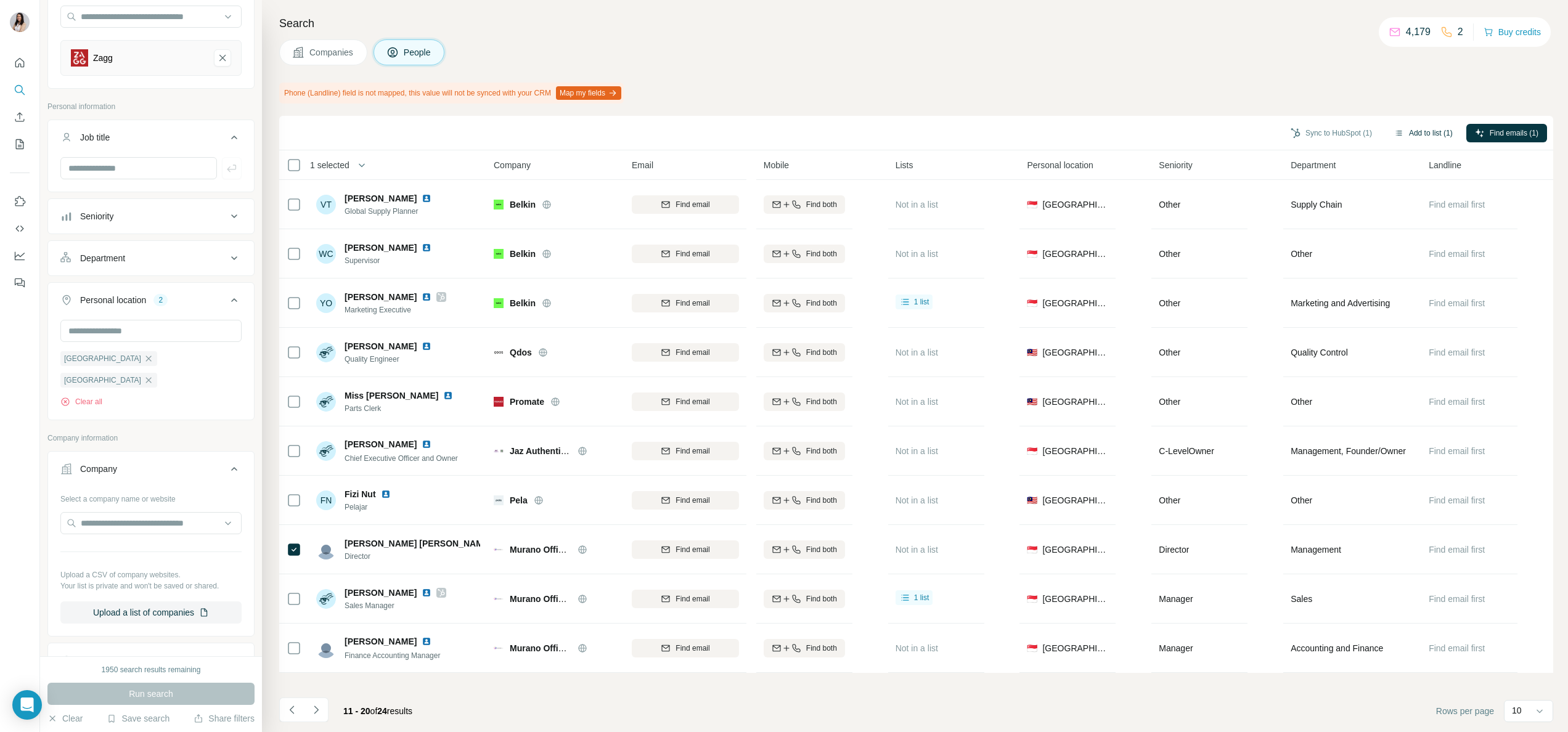
click at [1411, 128] on button "Add to list (1)" at bounding box center [1423, 133] width 76 height 19
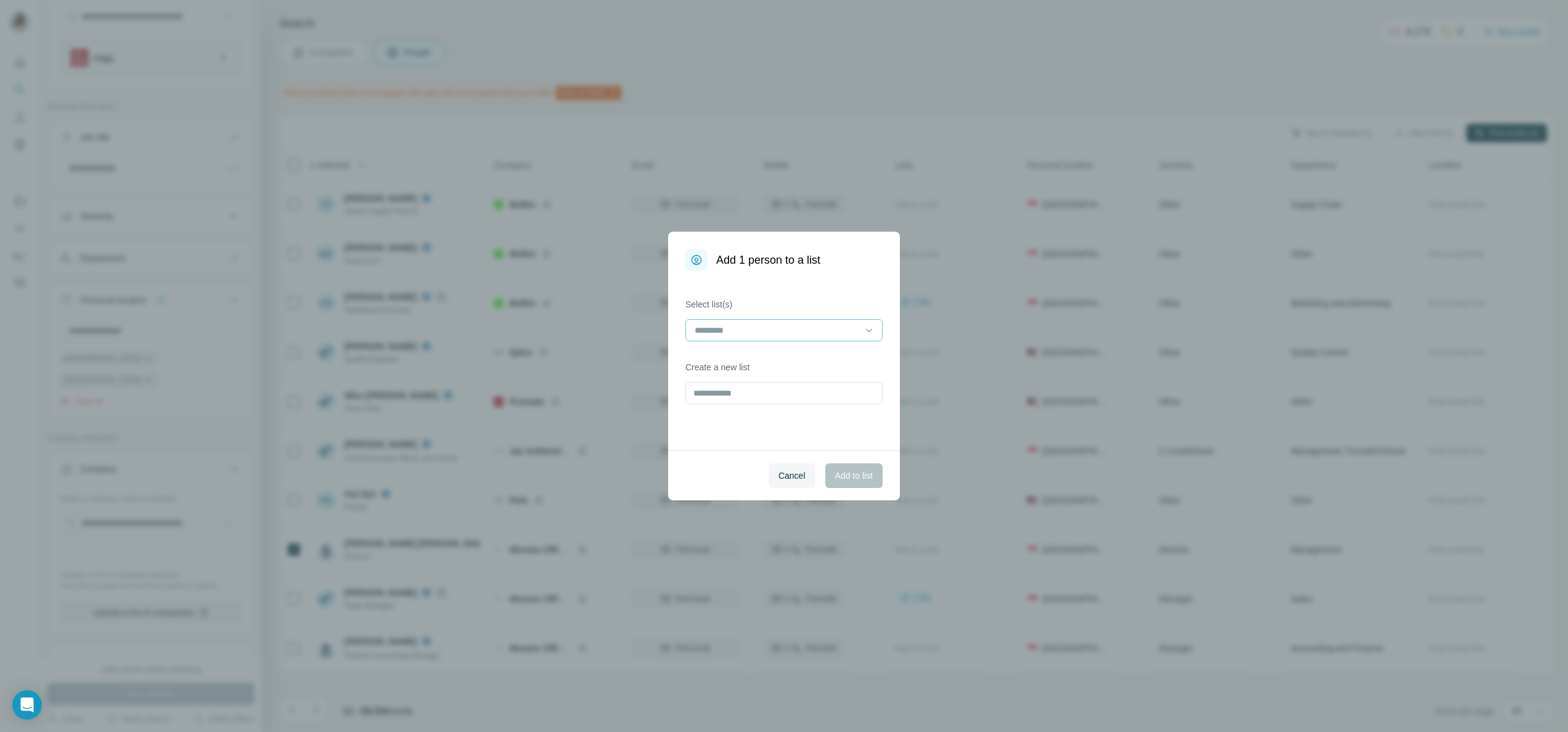
click at [838, 331] on input at bounding box center [776, 330] width 166 height 13
click at [844, 364] on div "Belkin" at bounding box center [784, 358] width 176 height 12
click at [856, 474] on span "Add to list" at bounding box center [854, 475] width 37 height 12
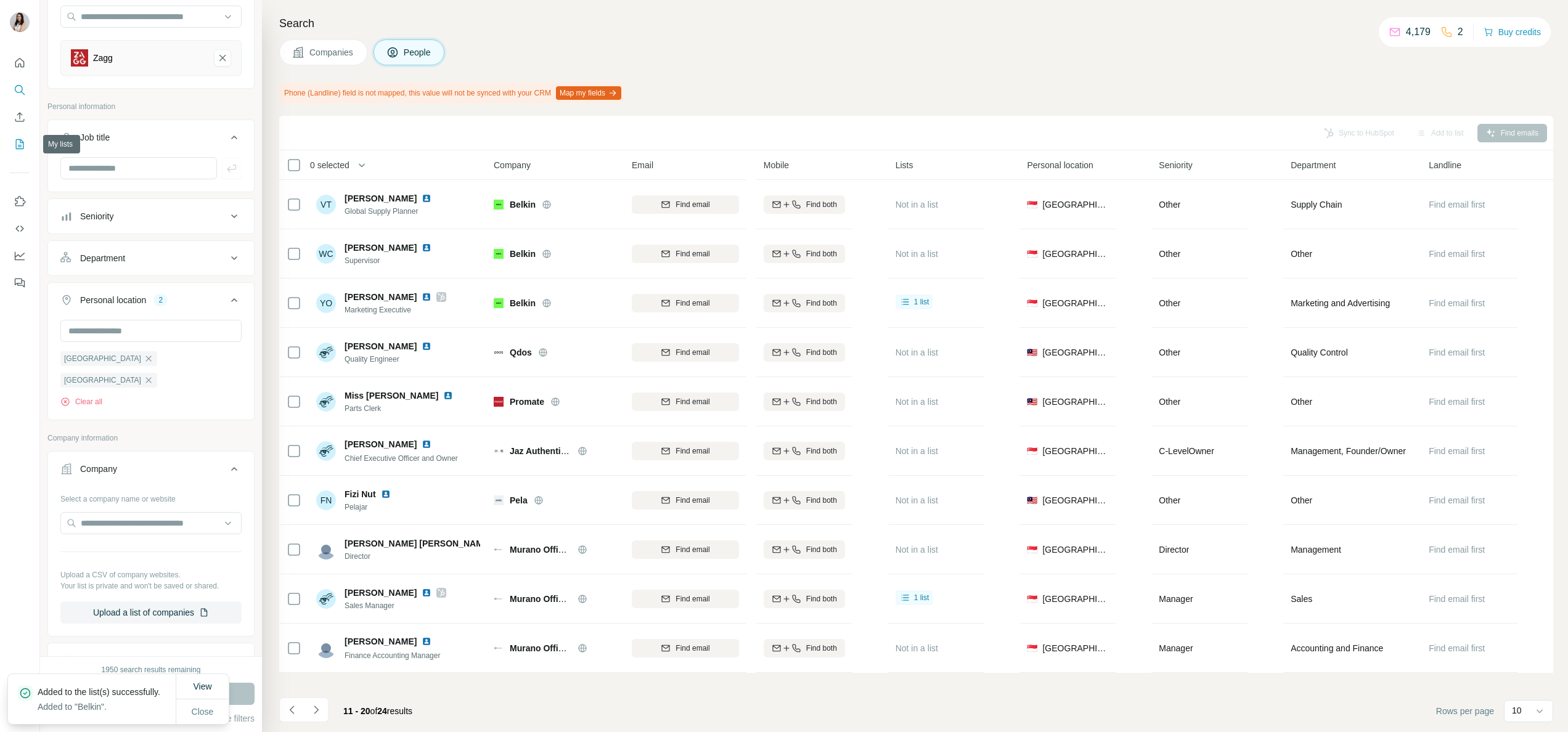
click at [22, 142] on icon "My lists" at bounding box center [20, 144] width 8 height 10
click at [16, 141] on icon "My lists" at bounding box center [20, 144] width 8 height 10
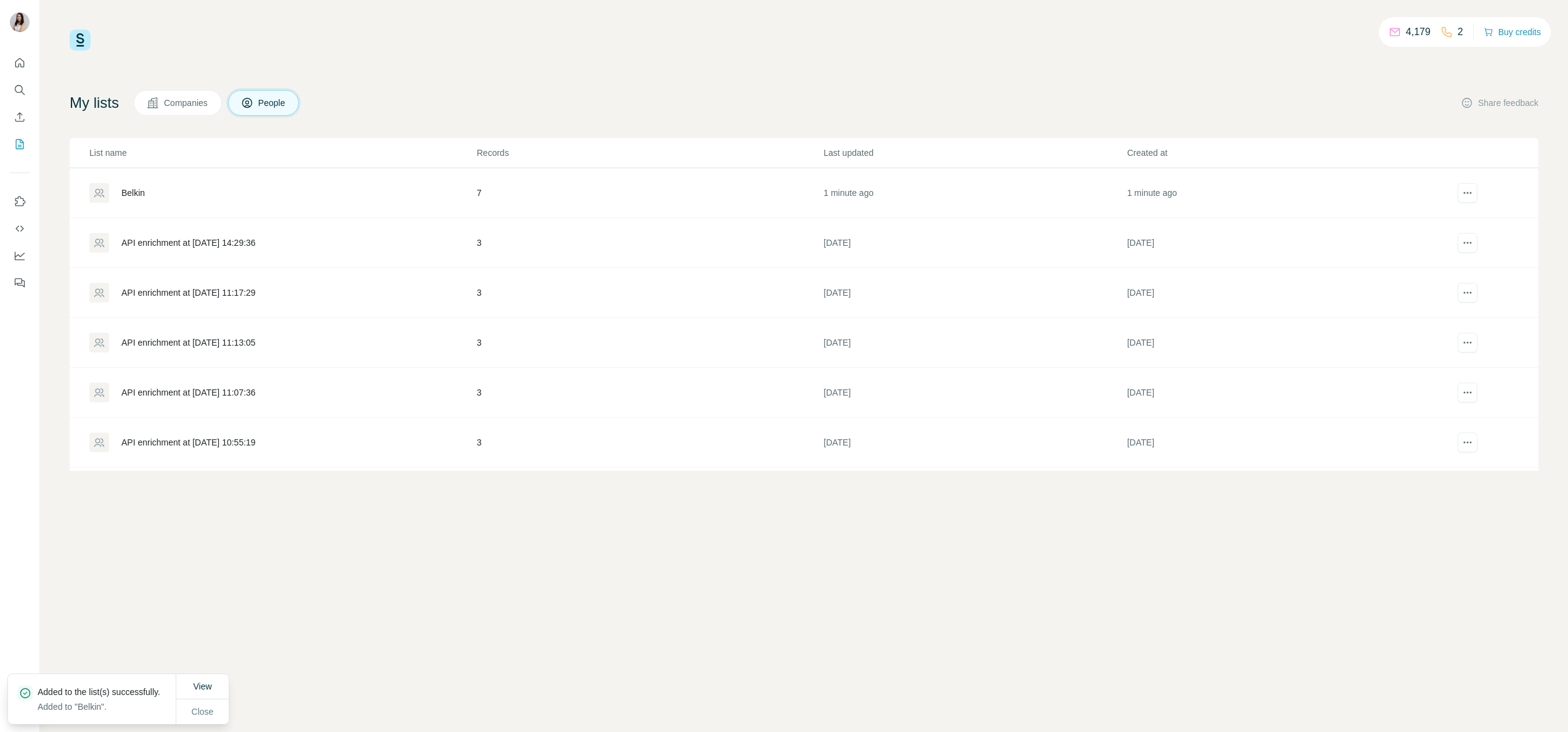
click at [286, 193] on div "Belkin" at bounding box center [282, 193] width 386 height 20
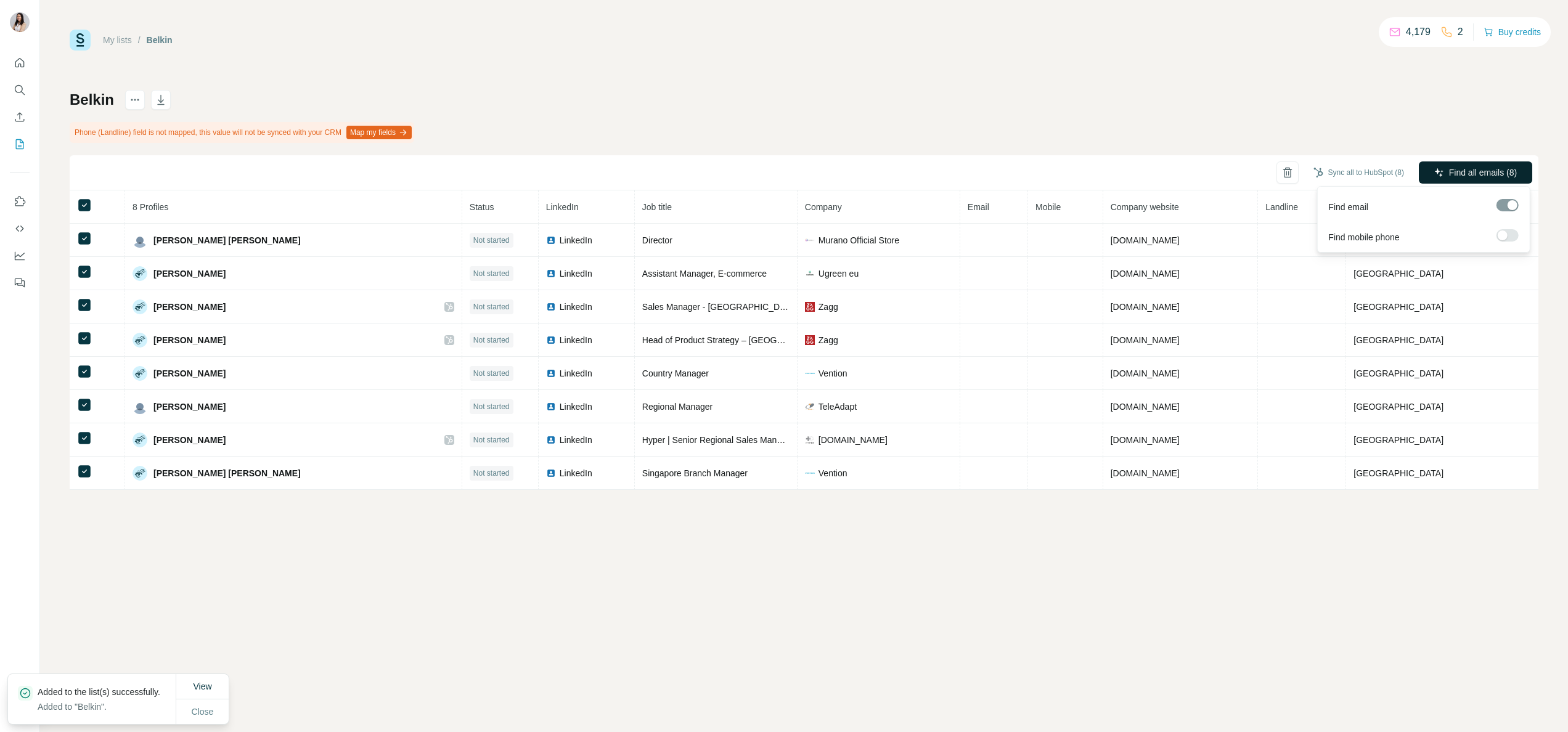
click at [1445, 173] on button "Find all emails (8)" at bounding box center [1474, 173] width 113 height 22
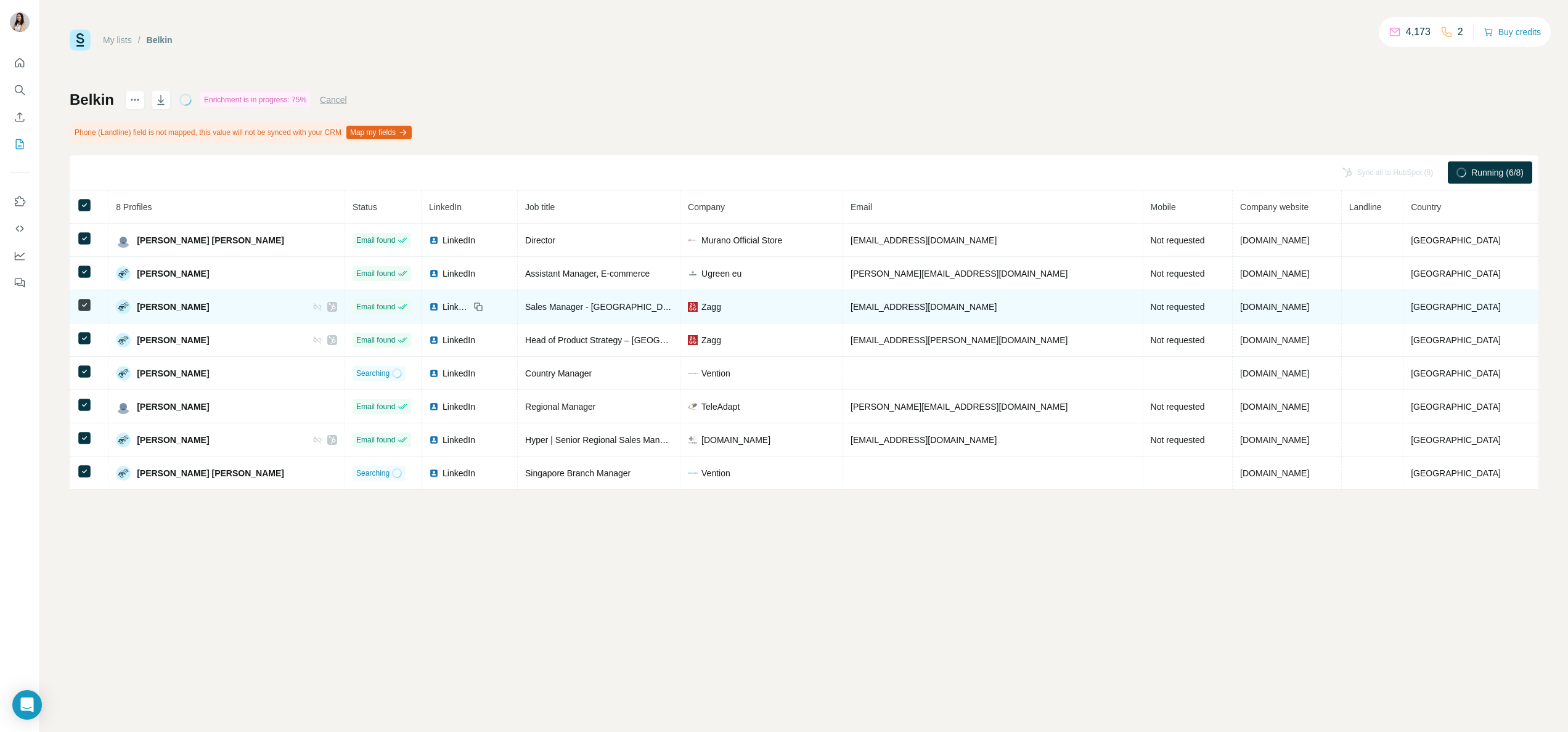
click at [336, 310] on icon at bounding box center [332, 307] width 7 height 10
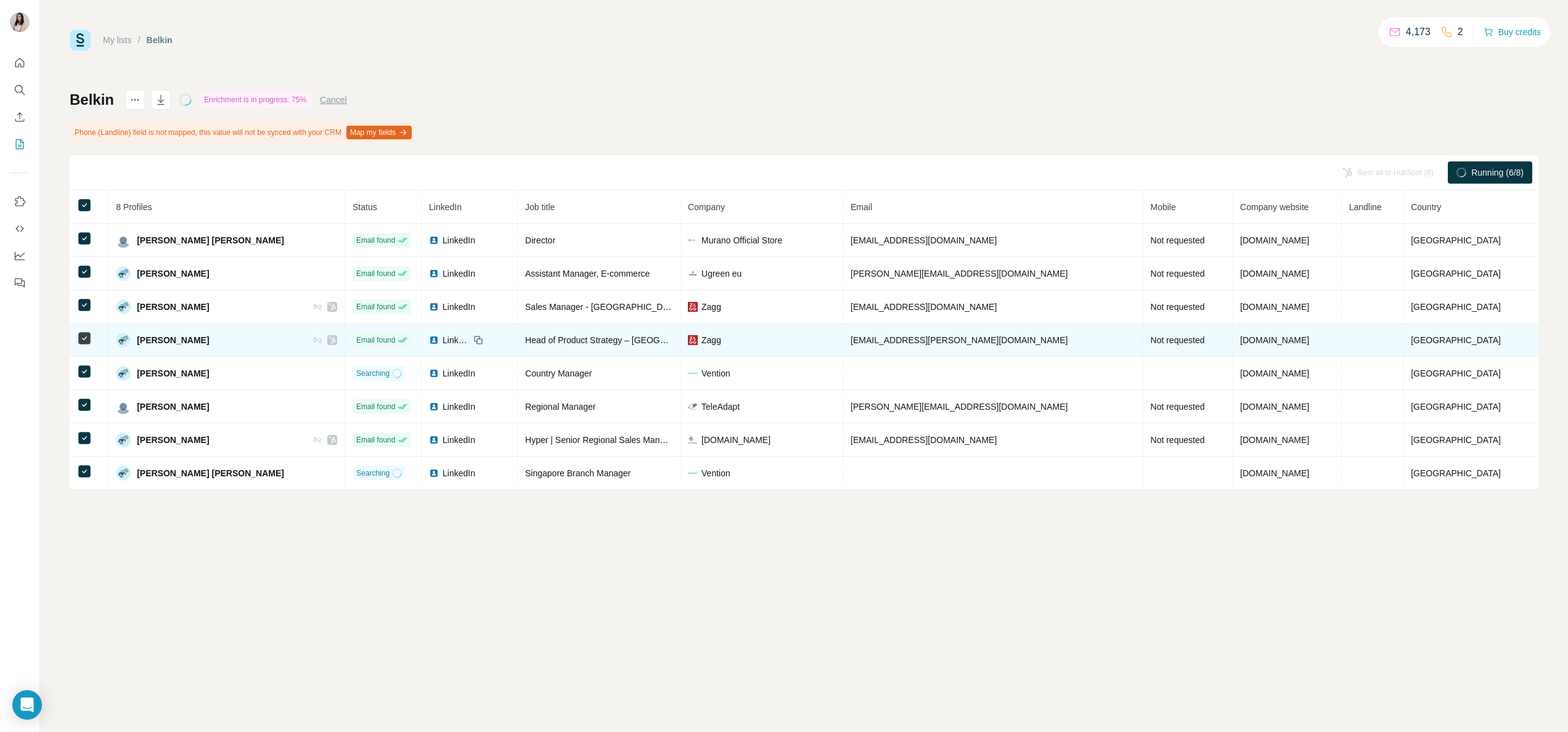
click at [336, 340] on icon at bounding box center [332, 340] width 7 height 10
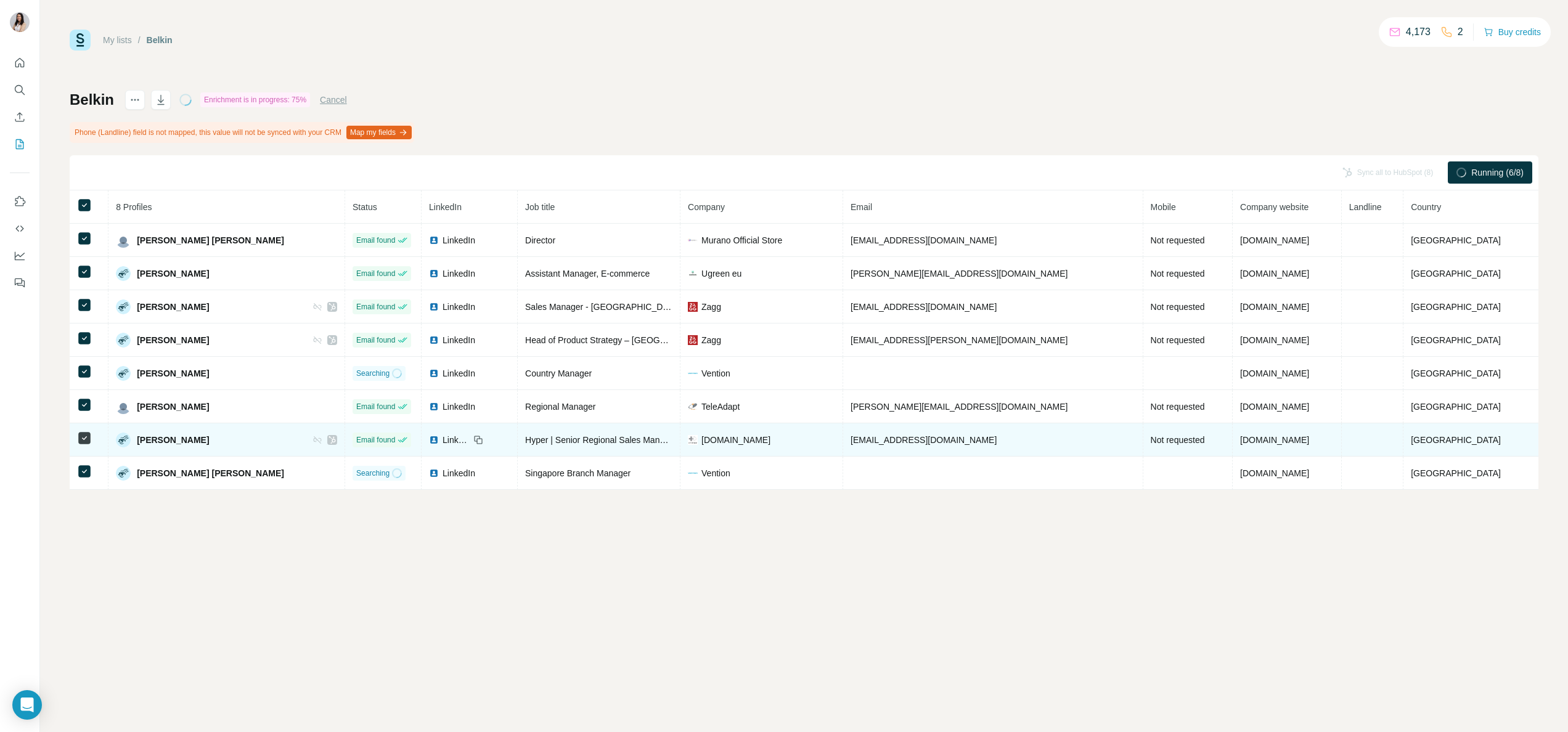
click at [336, 442] on icon at bounding box center [332, 439] width 7 height 10
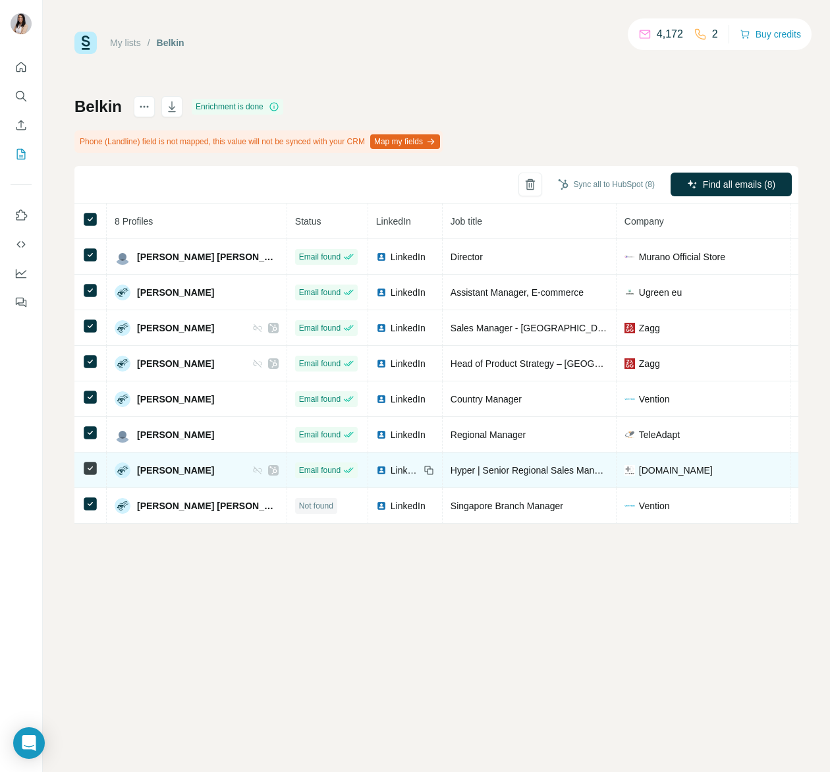
click at [376, 472] on img at bounding box center [381, 470] width 11 height 11
